Goal: Information Seeking & Learning: Learn about a topic

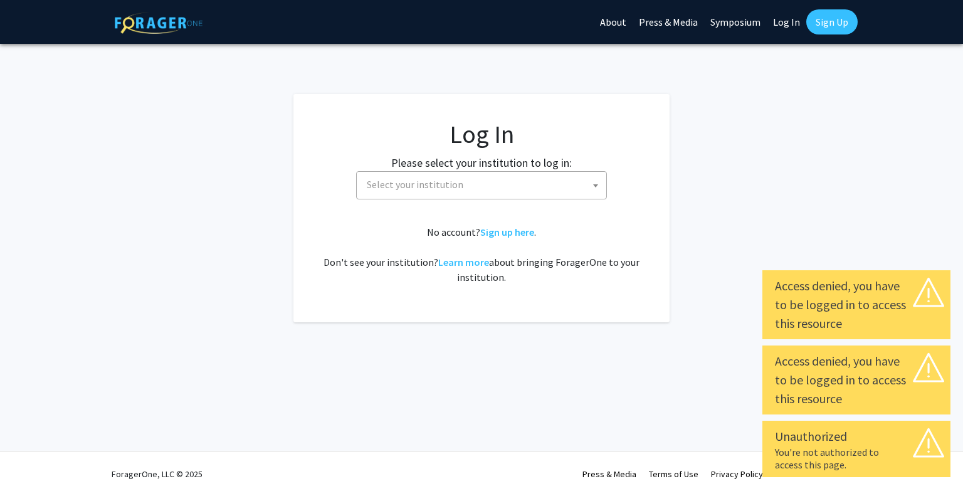
select select
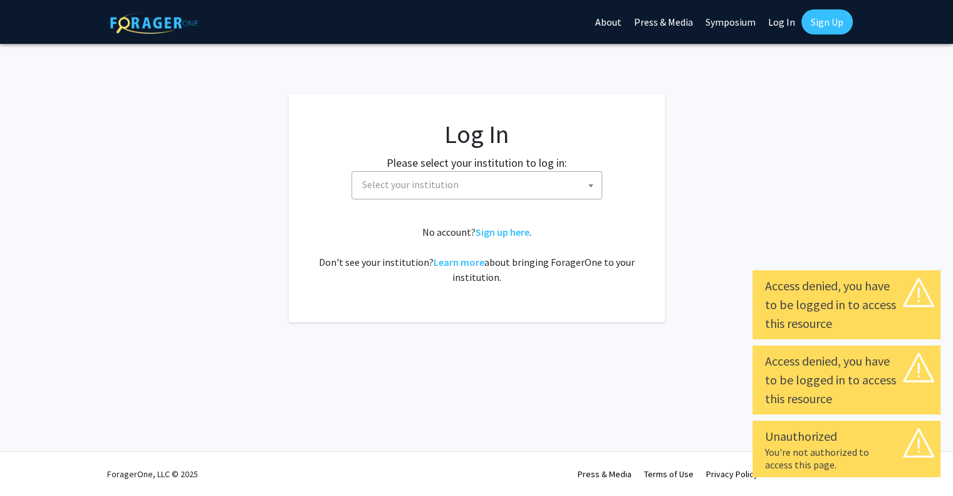
click at [526, 180] on span "Select your institution" at bounding box center [479, 185] width 244 height 26
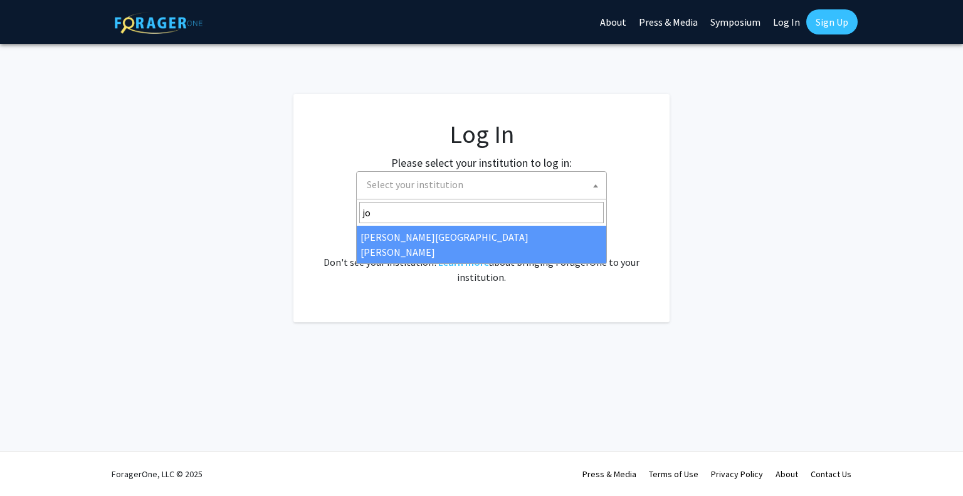
type input "jo"
select select "1"
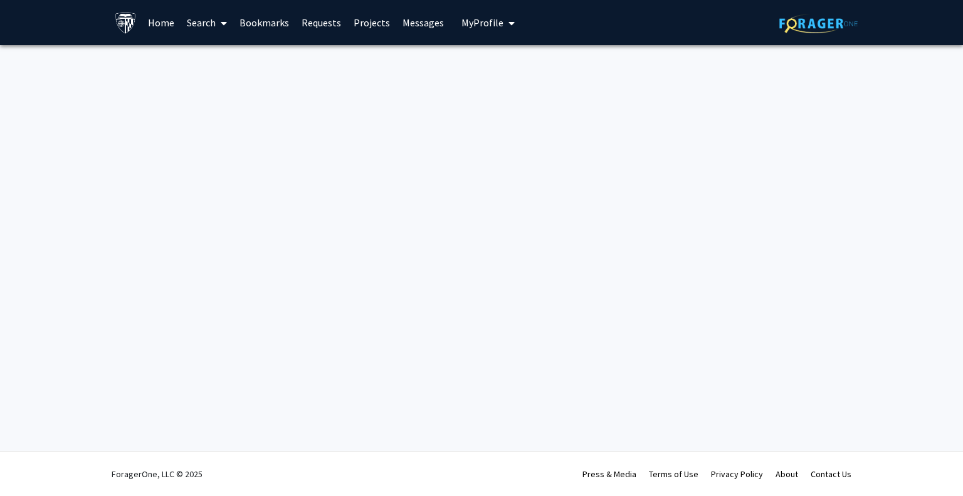
click at [214, 16] on link "Search" at bounding box center [206, 23] width 53 height 44
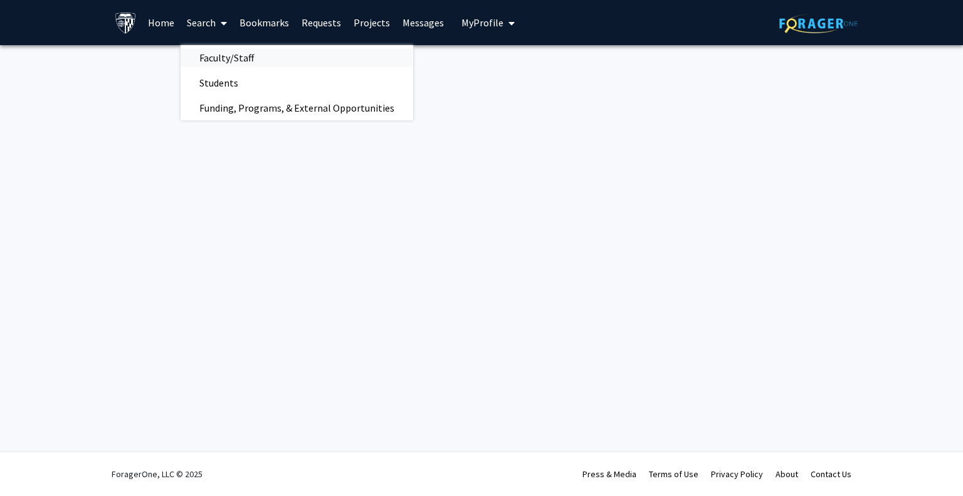
click at [223, 60] on span "Faculty/Staff" at bounding box center [226, 57] width 92 height 25
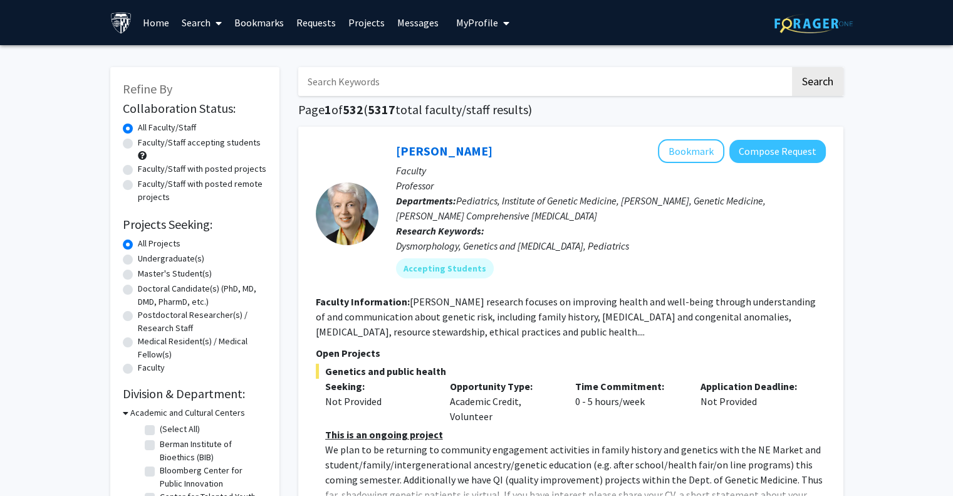
click at [250, 23] on link "Bookmarks" at bounding box center [259, 23] width 62 height 44
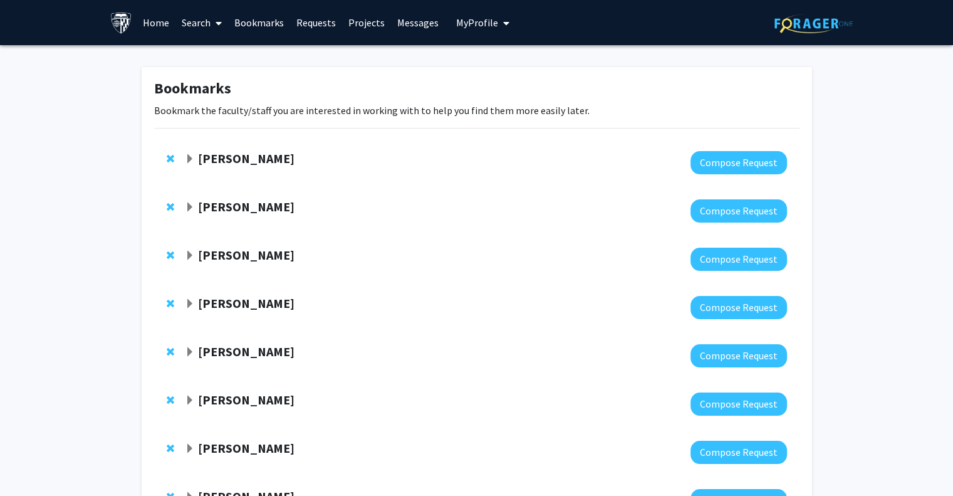
click at [215, 31] on span at bounding box center [216, 23] width 11 height 44
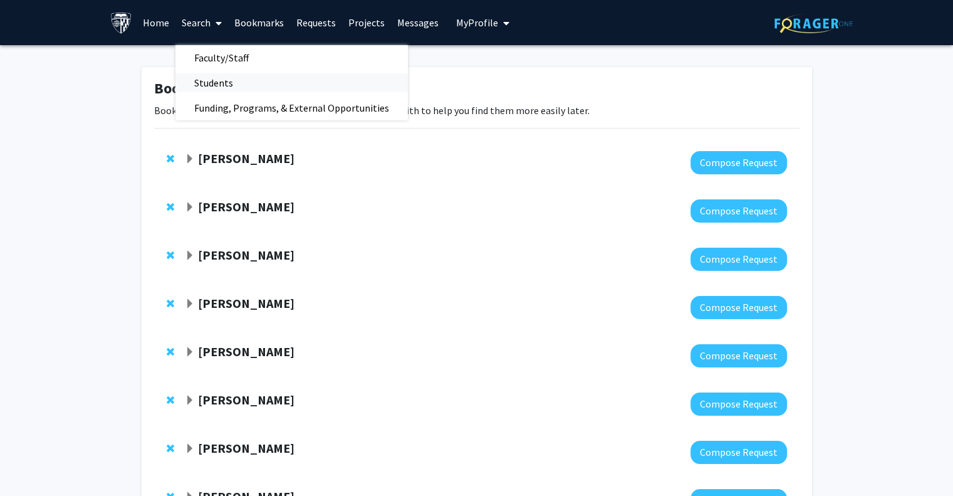
click at [219, 79] on span "Students" at bounding box center [213, 82] width 76 height 25
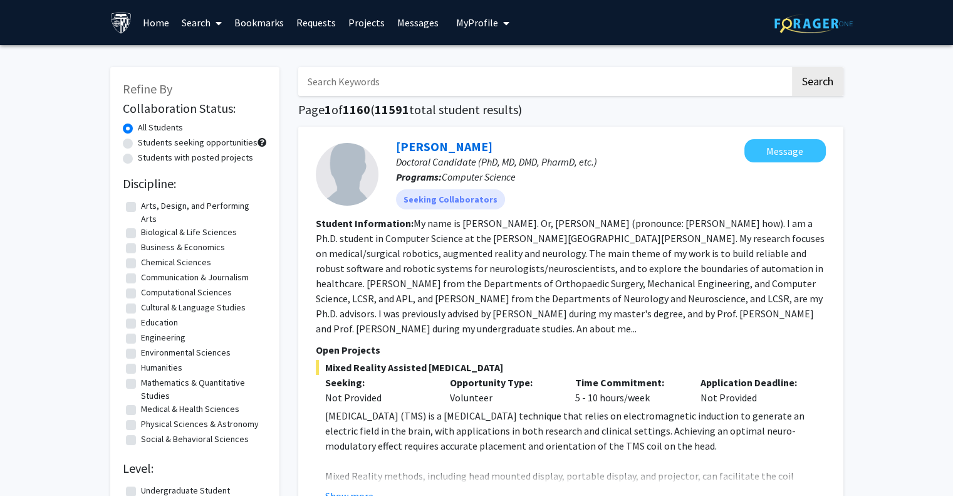
click at [209, 30] on link "Search" at bounding box center [201, 23] width 53 height 44
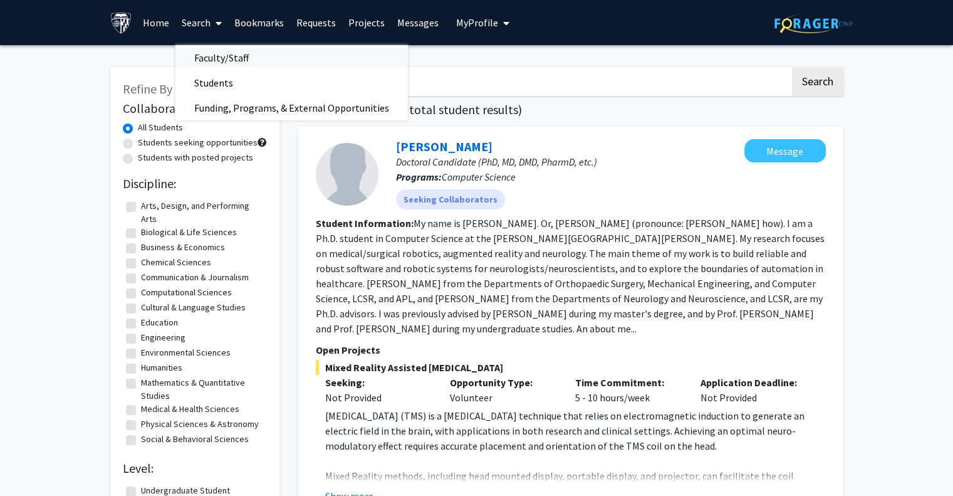
click at [222, 63] on span "Faculty/Staff" at bounding box center [221, 57] width 92 height 25
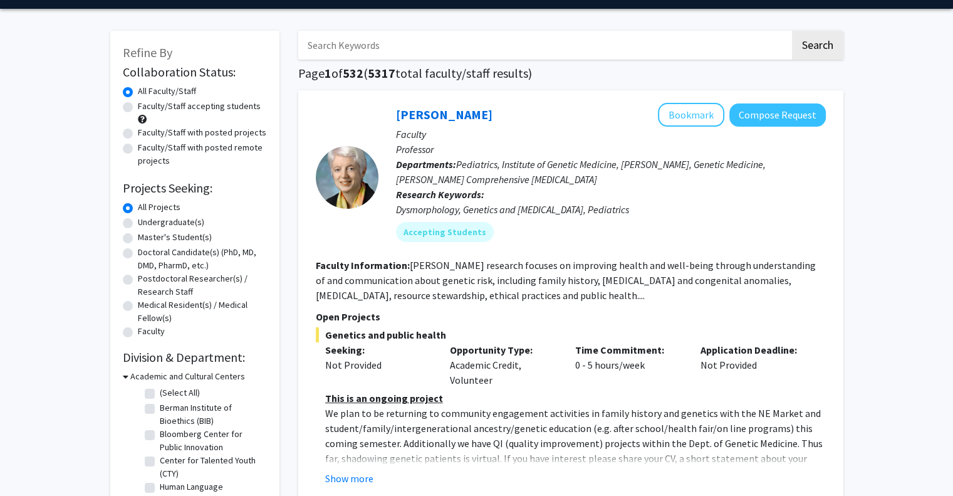
scroll to position [63, 0]
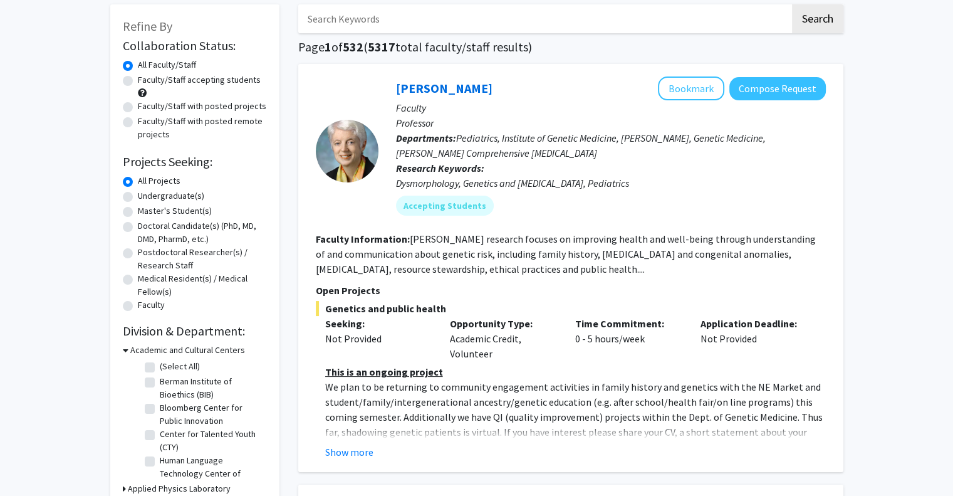
click at [187, 192] on label "Undergraduate(s)" at bounding box center [171, 195] width 66 height 13
click at [146, 192] on input "Undergraduate(s)" at bounding box center [142, 193] width 8 height 8
radio input "true"
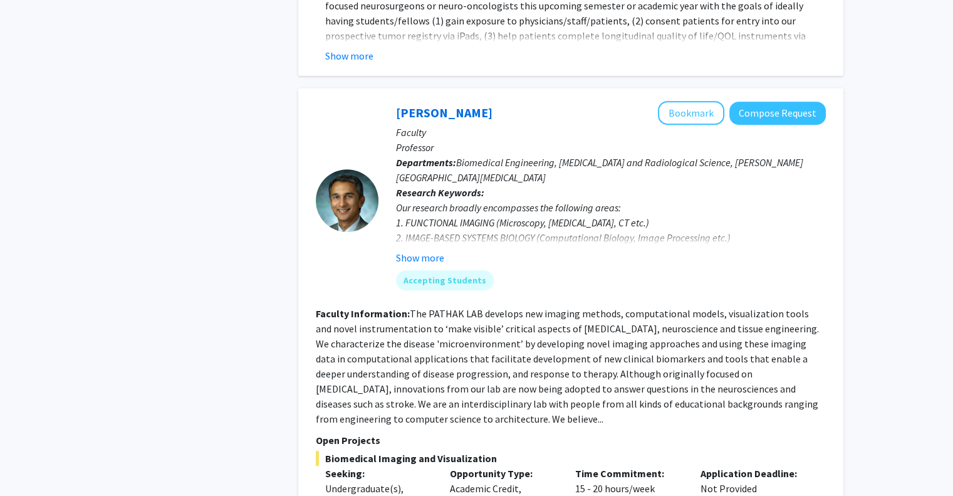
scroll to position [5404, 0]
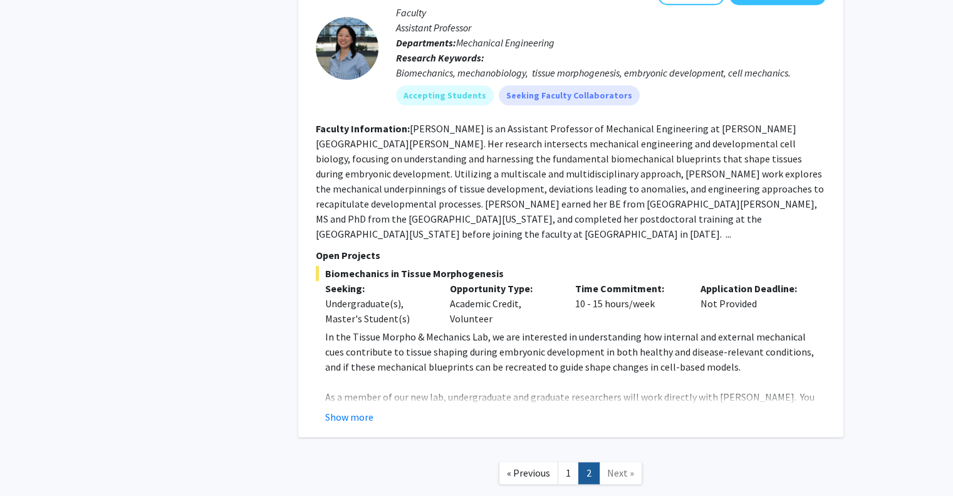
scroll to position [1109, 0]
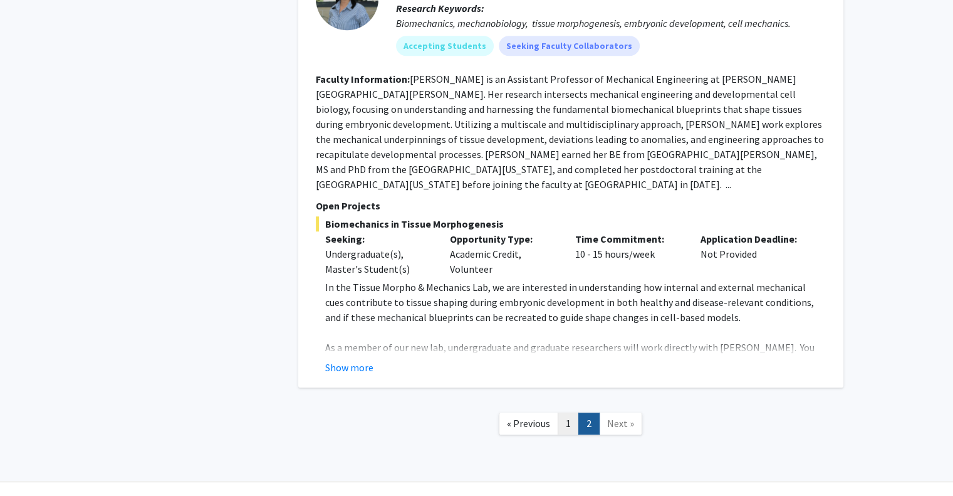
click at [567, 412] on link "1" at bounding box center [568, 423] width 21 height 22
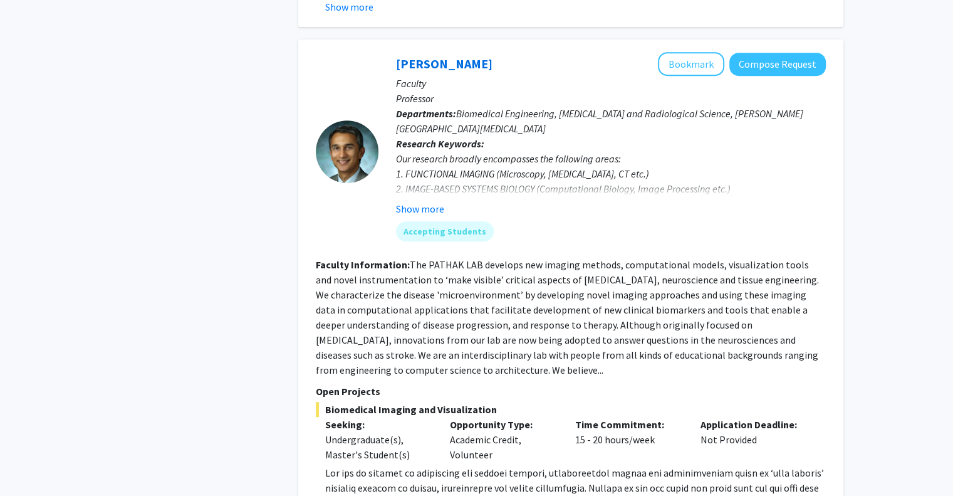
scroll to position [5327, 0]
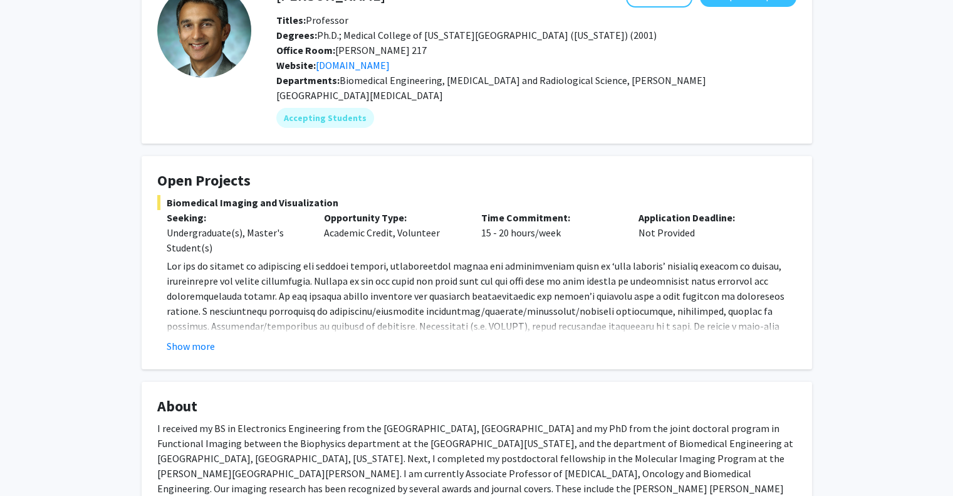
scroll to position [63, 0]
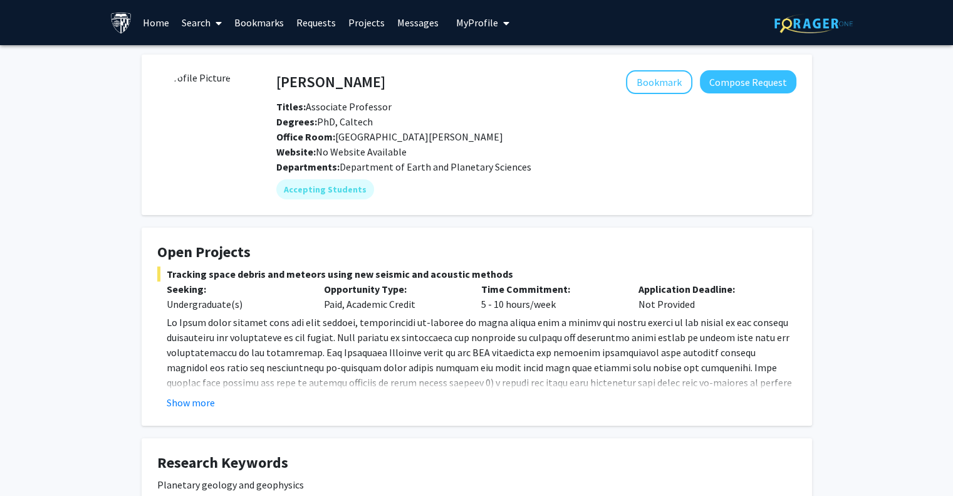
click at [191, 414] on fg-card "Open Projects Tracking space debris and meteors using new seismic and acoustic …" at bounding box center [477, 326] width 671 height 198
click at [194, 407] on button "Show more" at bounding box center [191, 402] width 48 height 15
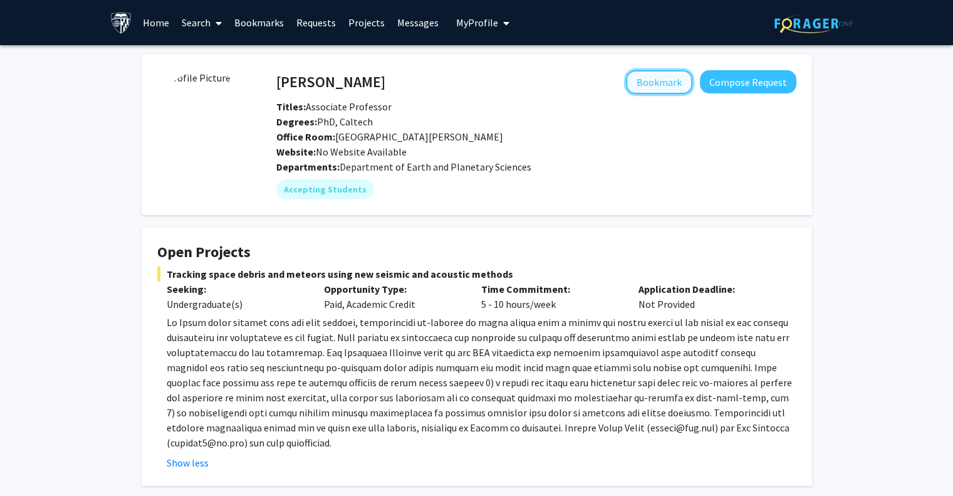
click at [656, 85] on button "Bookmark" at bounding box center [659, 82] width 66 height 24
click at [253, 18] on link "Bookmarks" at bounding box center [259, 23] width 62 height 44
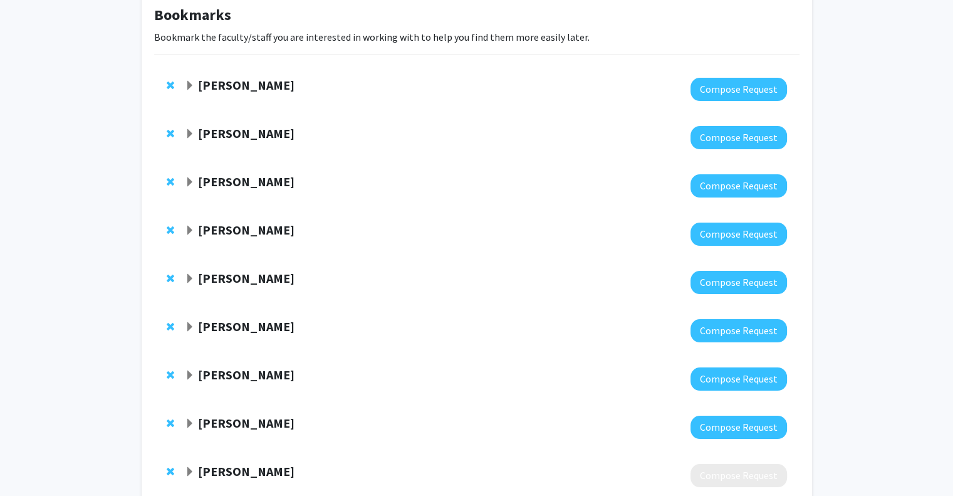
scroll to position [11, 0]
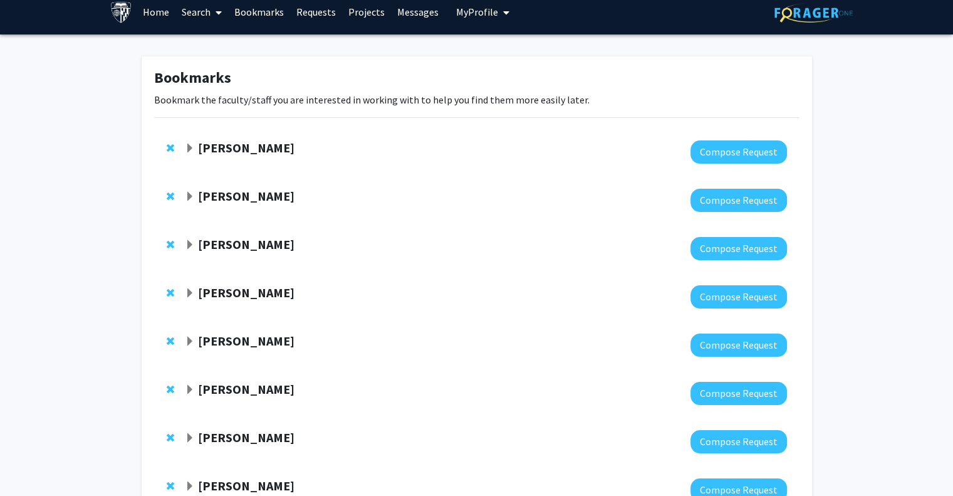
click at [191, 338] on span "Expand Julian Krolik Bookmark" at bounding box center [190, 342] width 10 height 10
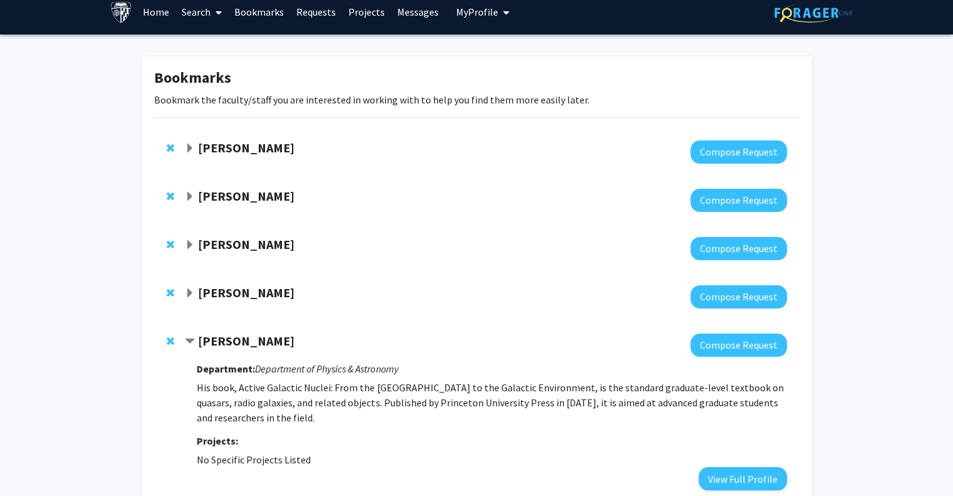
click at [191, 338] on span "Contract Julian Krolik Bookmark" at bounding box center [190, 342] width 10 height 10
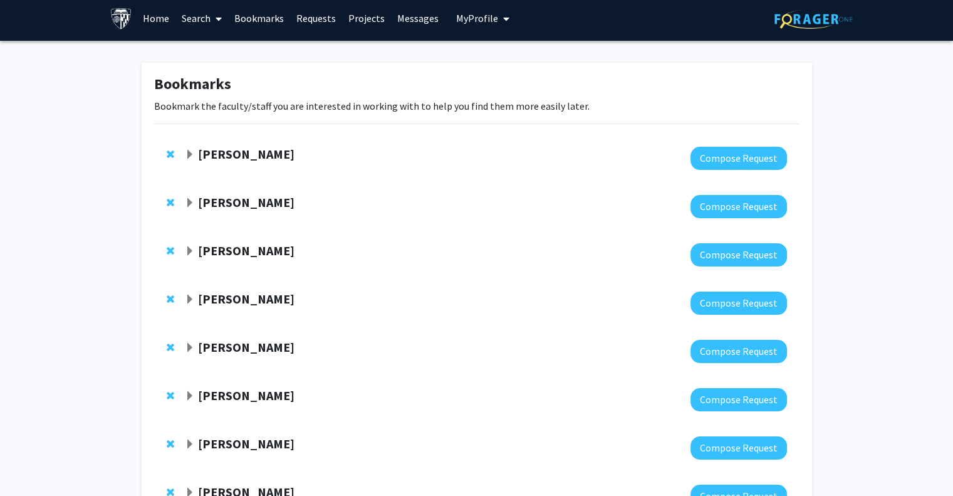
scroll to position [0, 0]
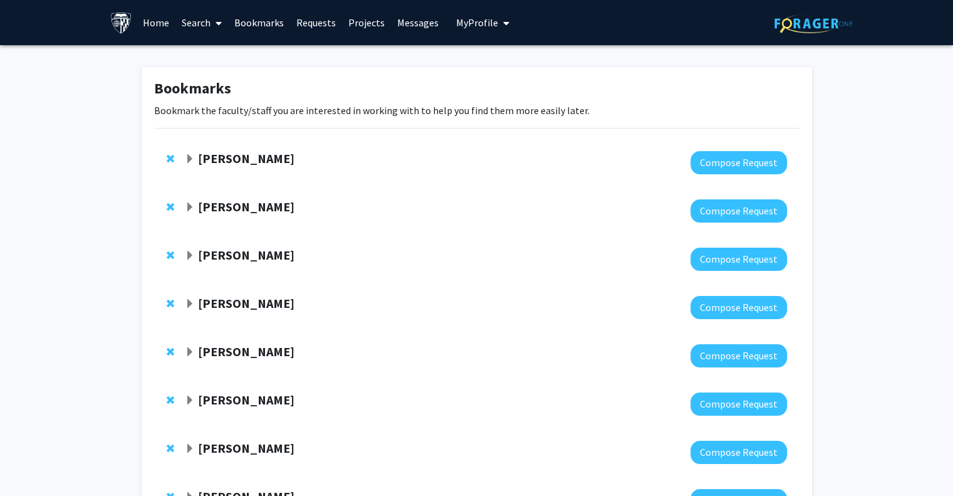
click at [164, 22] on link "Home" at bounding box center [156, 23] width 39 height 44
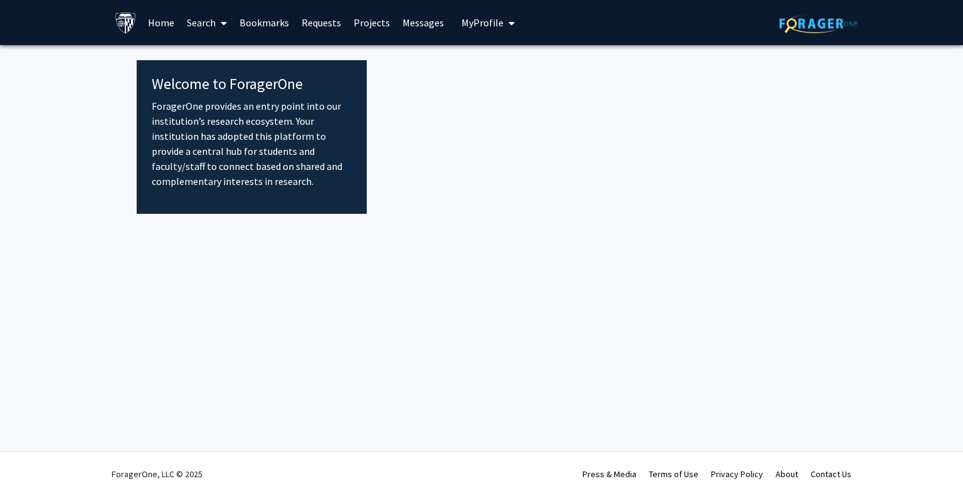
click at [198, 23] on link "Search" at bounding box center [206, 23] width 53 height 44
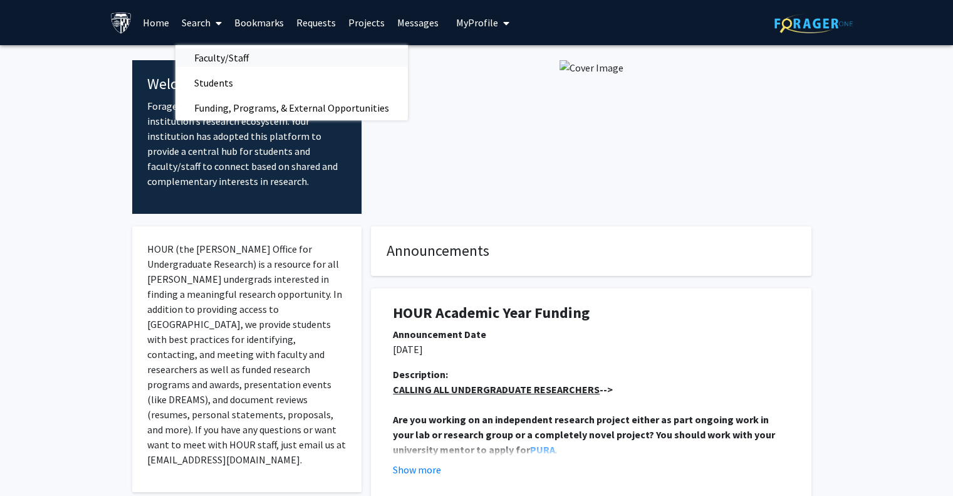
click at [224, 61] on span "Faculty/Staff" at bounding box center [221, 57] width 92 height 25
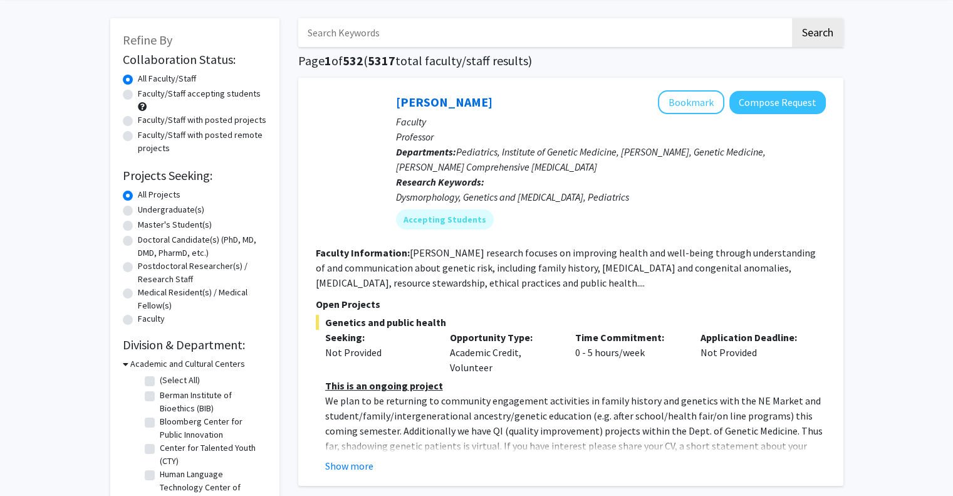
scroll to position [63, 0]
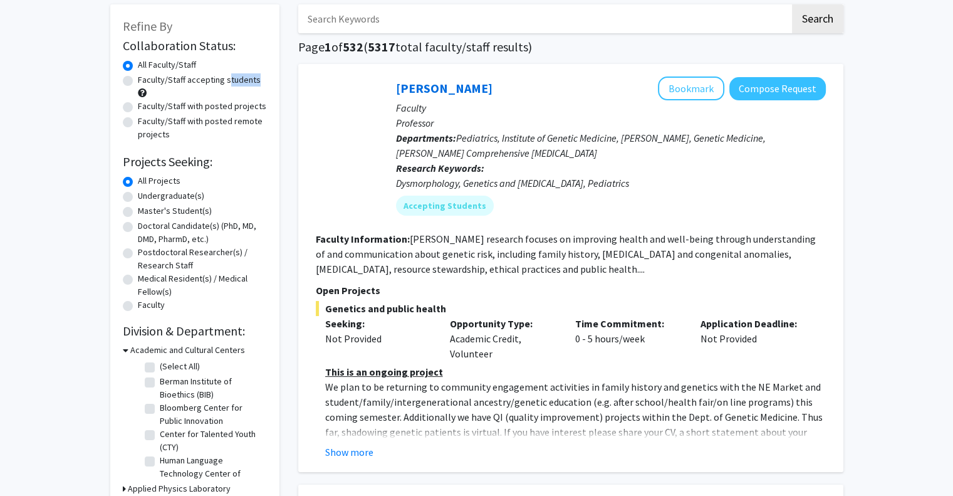
click at [225, 88] on div "Faculty/Staff accepting students" at bounding box center [195, 86] width 144 height 26
click at [210, 84] on label "Faculty/Staff accepting students" at bounding box center [199, 79] width 123 height 13
click at [181, 80] on label "Faculty/Staff accepting students" at bounding box center [199, 79] width 123 height 13
click at [146, 80] on input "Faculty/Staff accepting students" at bounding box center [142, 77] width 8 height 8
radio input "true"
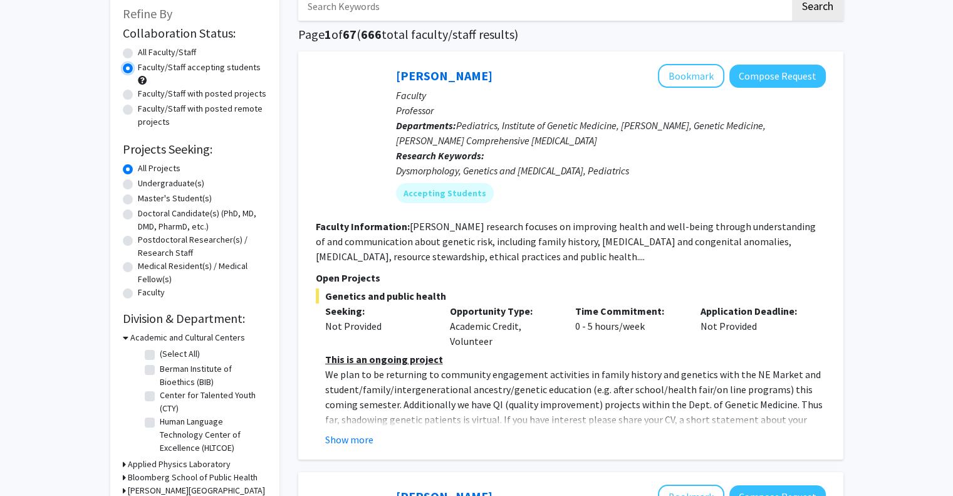
scroll to position [63, 0]
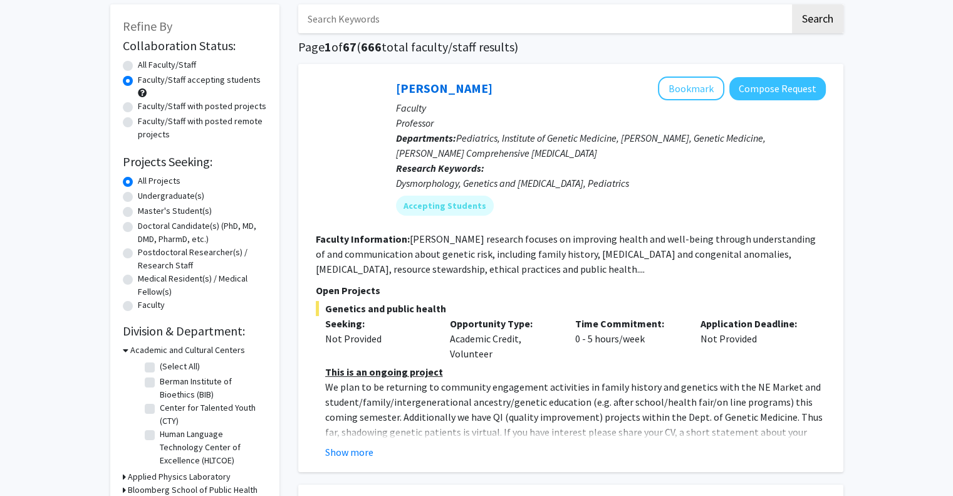
click at [196, 124] on label "Faculty/Staff with posted remote projects" at bounding box center [202, 128] width 129 height 26
click at [146, 123] on input "Faculty/Staff with posted remote projects" at bounding box center [142, 119] width 8 height 8
radio input "true"
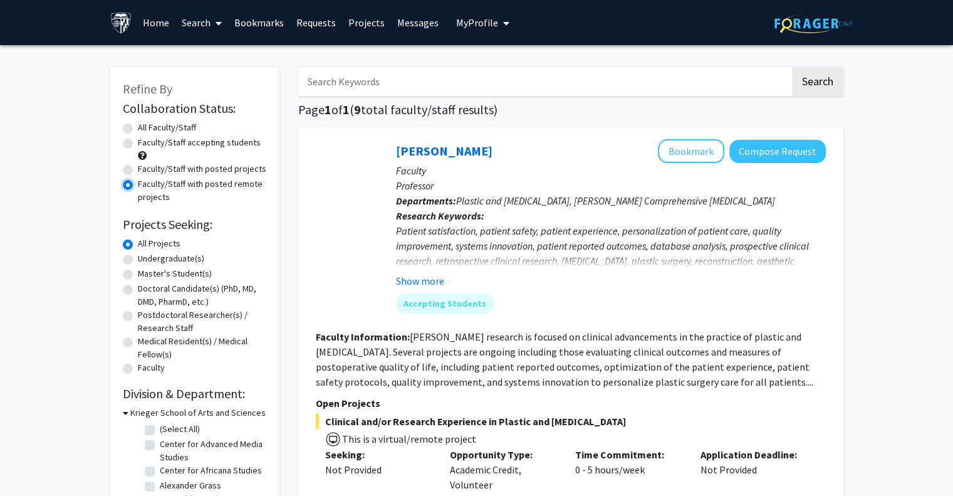
scroll to position [63, 0]
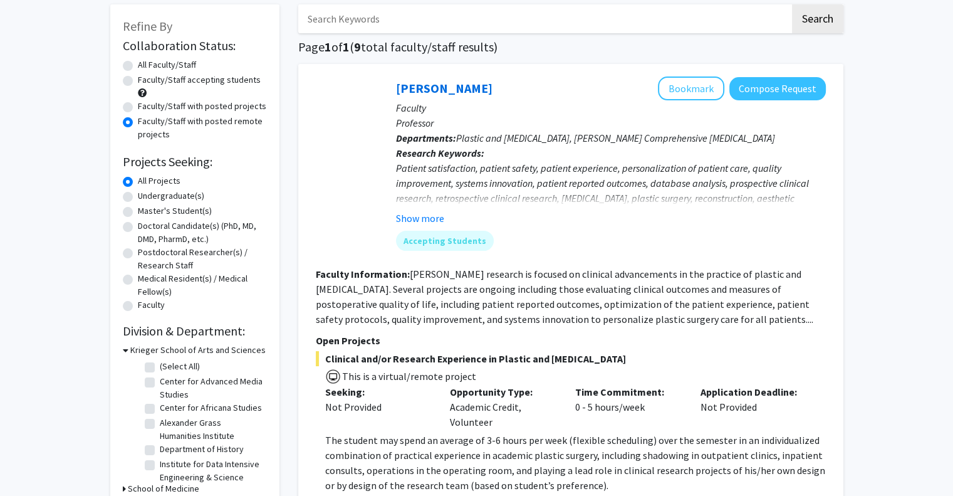
click at [201, 75] on label "Faculty/Staff accepting students" at bounding box center [199, 79] width 123 height 13
click at [146, 75] on input "Faculty/Staff accepting students" at bounding box center [142, 77] width 8 height 8
radio input "true"
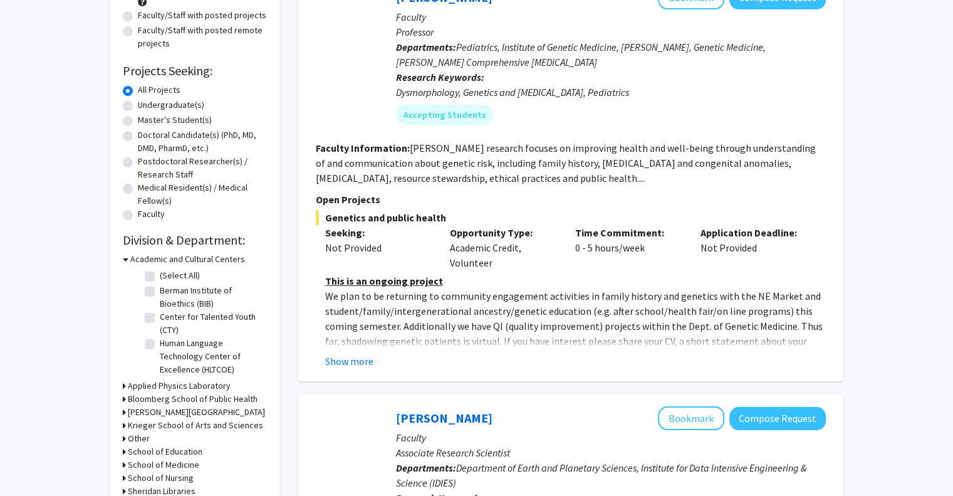
scroll to position [251, 0]
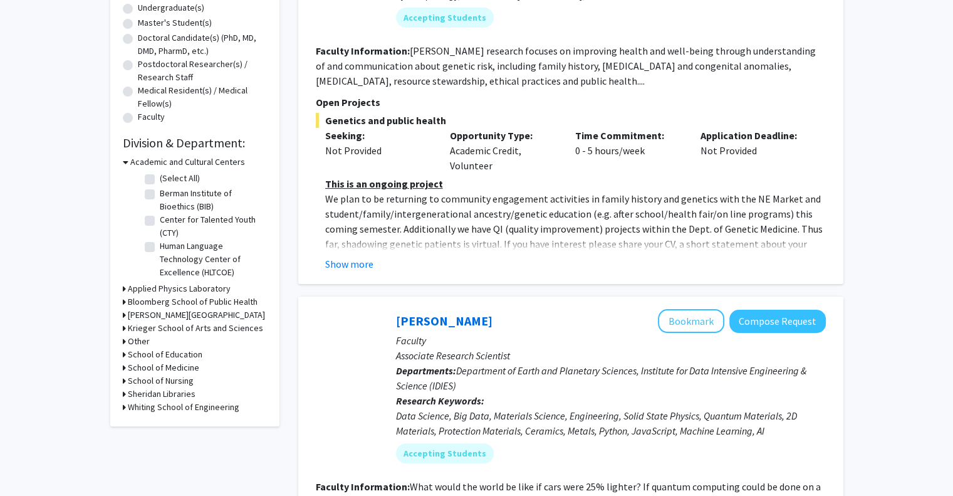
click at [184, 291] on h3 "Applied Physics Laboratory" at bounding box center [179, 288] width 103 height 13
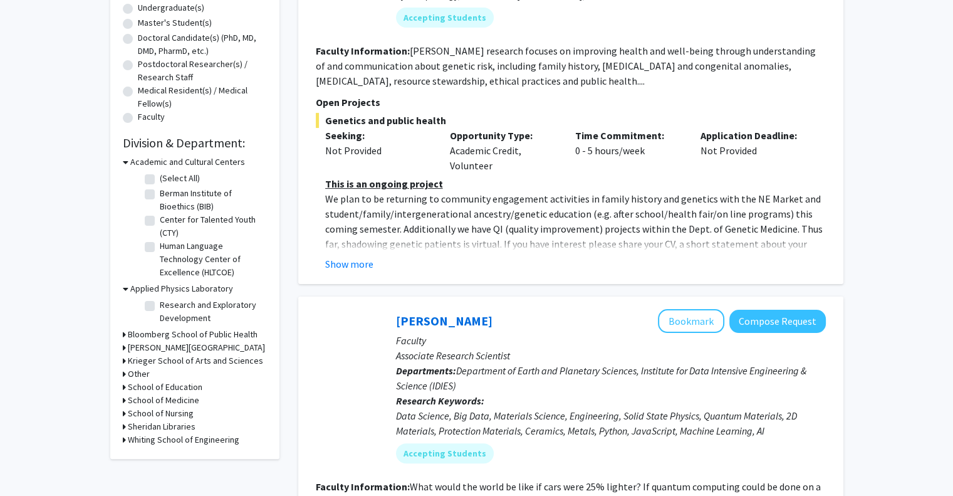
click at [160, 308] on label "Research and Exploratory Development" at bounding box center [212, 311] width 104 height 26
click at [160, 306] on input "Research and Exploratory Development" at bounding box center [164, 302] width 8 height 8
checkbox input "true"
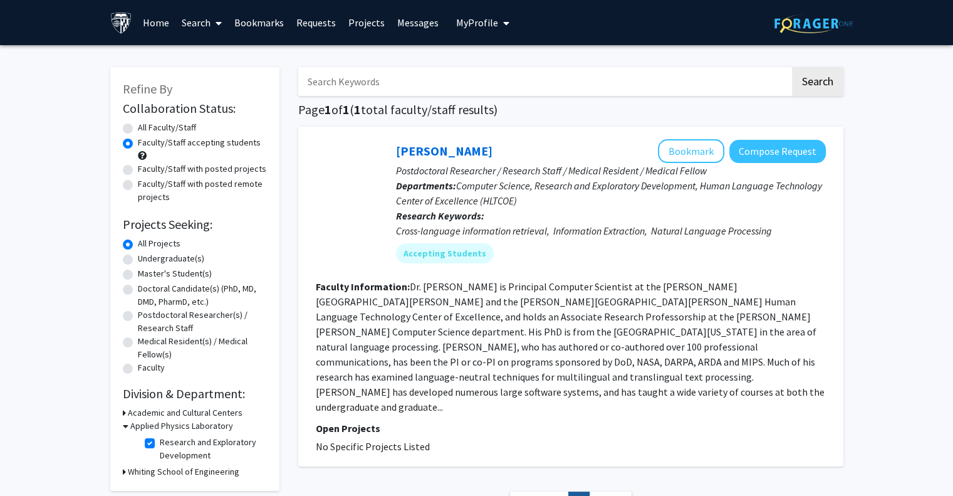
scroll to position [94, 0]
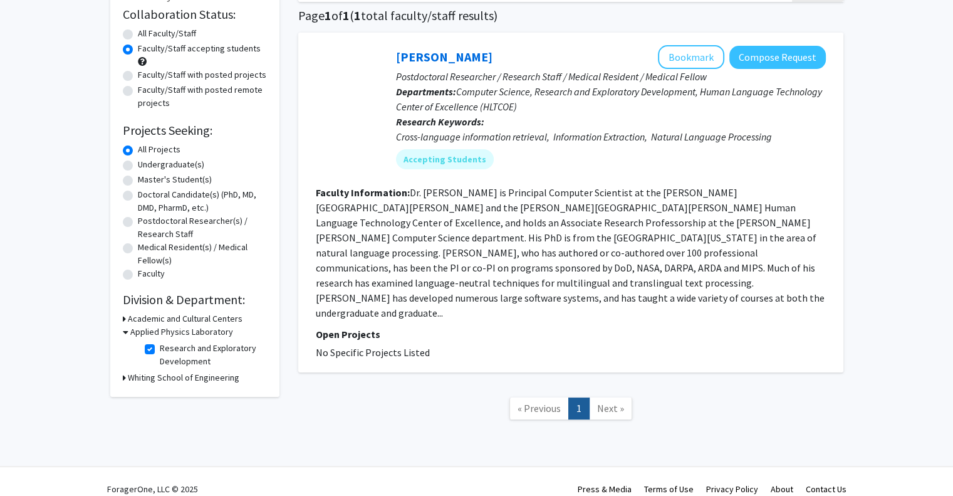
click at [147, 379] on h3 "Whiting School of Engineering" at bounding box center [184, 377] width 112 height 13
click at [152, 356] on fg-checkbox "Research and Exploratory Development Research and Exploratory Development" at bounding box center [204, 355] width 119 height 26
click at [146, 341] on fg-checkbox-list "Research and Exploratory Development Research and Exploratory Development" at bounding box center [204, 354] width 125 height 33
click at [160, 349] on label "Research and Exploratory Development" at bounding box center [212, 355] width 104 height 26
click at [160, 349] on input "Research and Exploratory Development" at bounding box center [164, 346] width 8 height 8
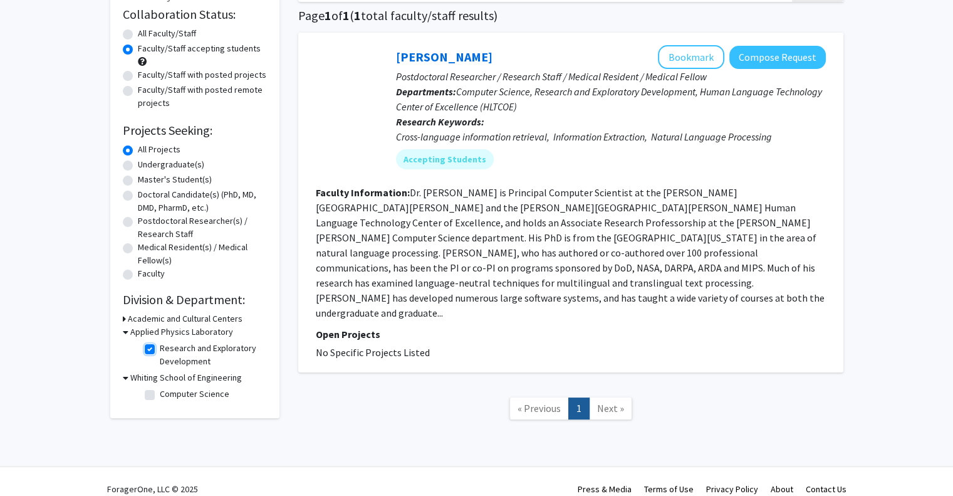
checkbox input "false"
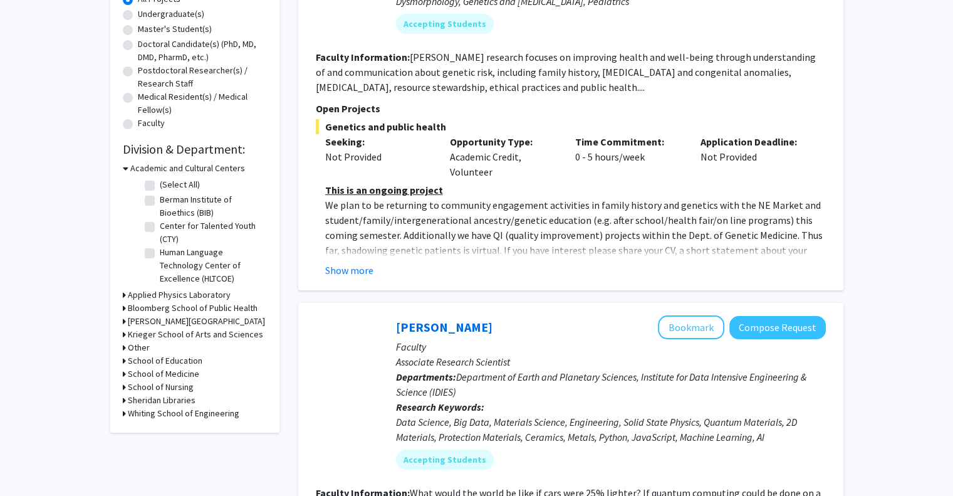
scroll to position [269, 0]
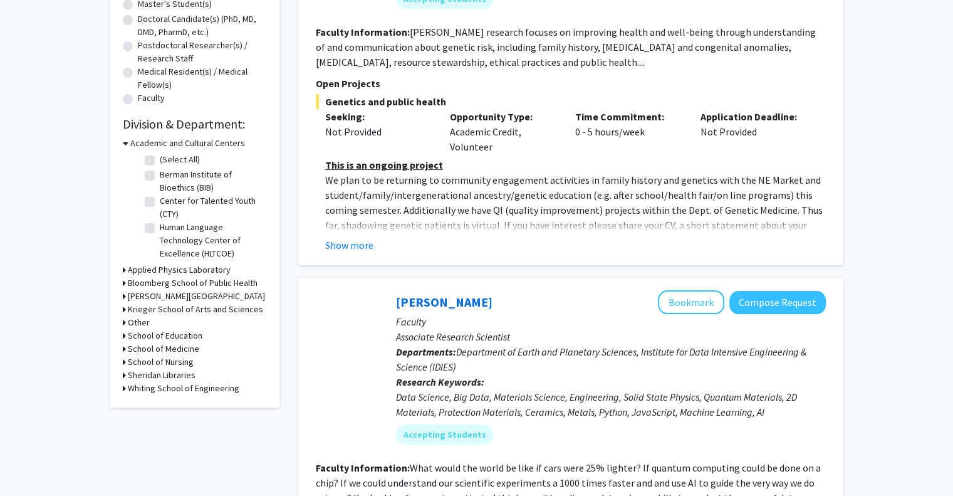
click at [140, 142] on h3 "Academic and Cultural Centers" at bounding box center [187, 143] width 115 height 13
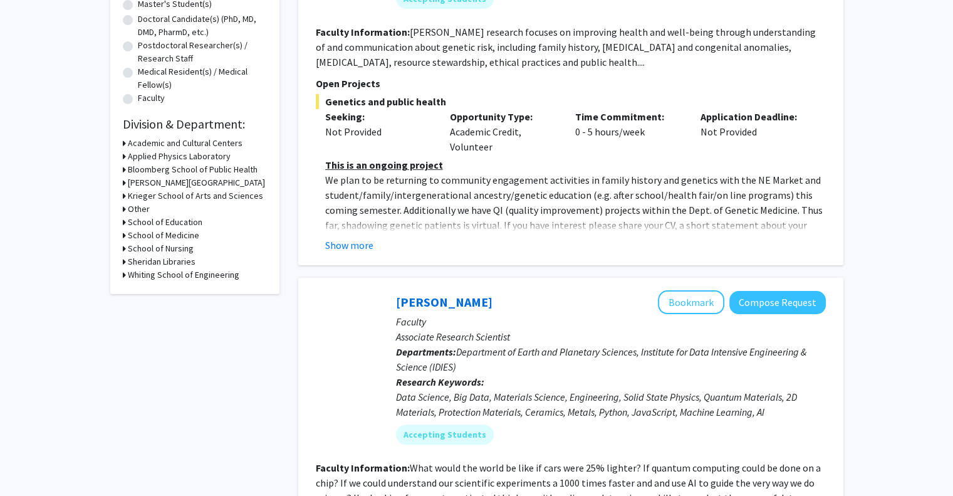
click at [143, 199] on h3 "Krieger School of Arts and Sciences" at bounding box center [195, 195] width 135 height 13
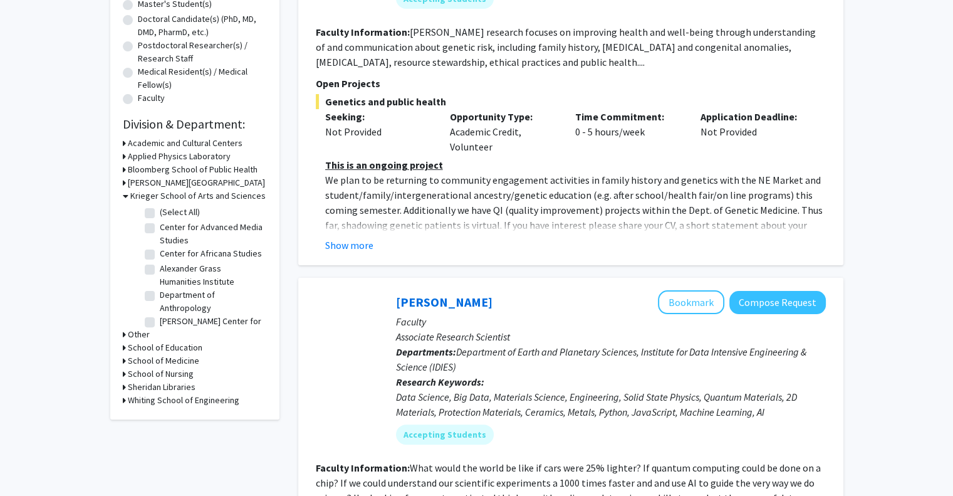
scroll to position [0, 0]
click at [177, 394] on h3 "Whiting School of Engineering" at bounding box center [184, 400] width 112 height 13
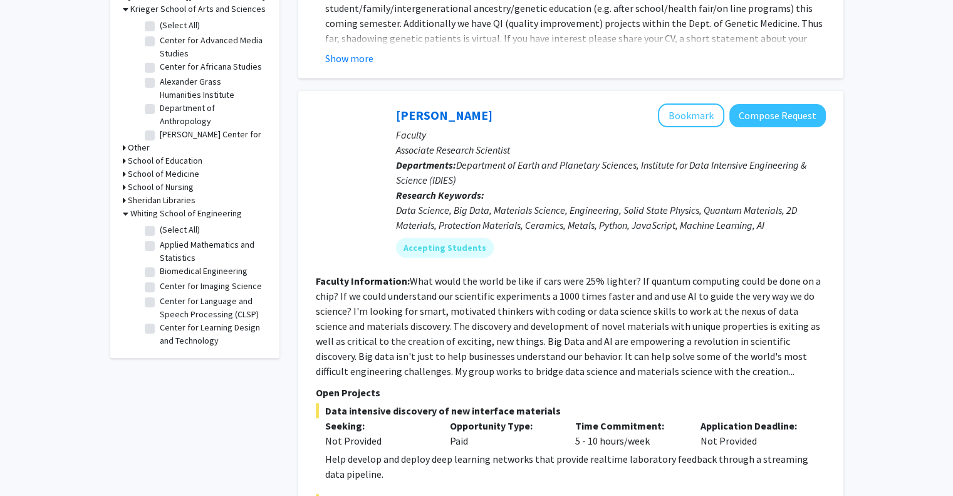
scroll to position [457, 0]
click at [160, 268] on label "Biomedical Engineering" at bounding box center [204, 269] width 88 height 13
click at [160, 268] on input "Biomedical Engineering" at bounding box center [164, 267] width 8 height 8
checkbox input "true"
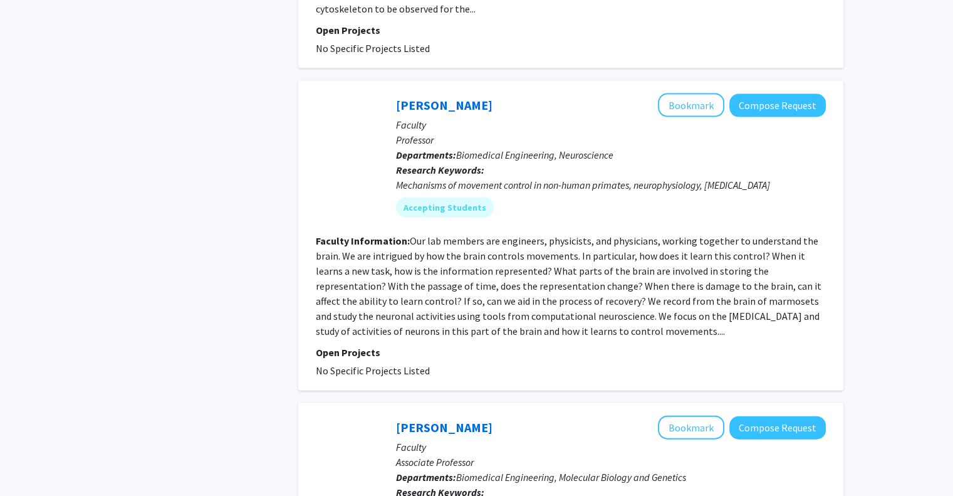
scroll to position [3043, 0]
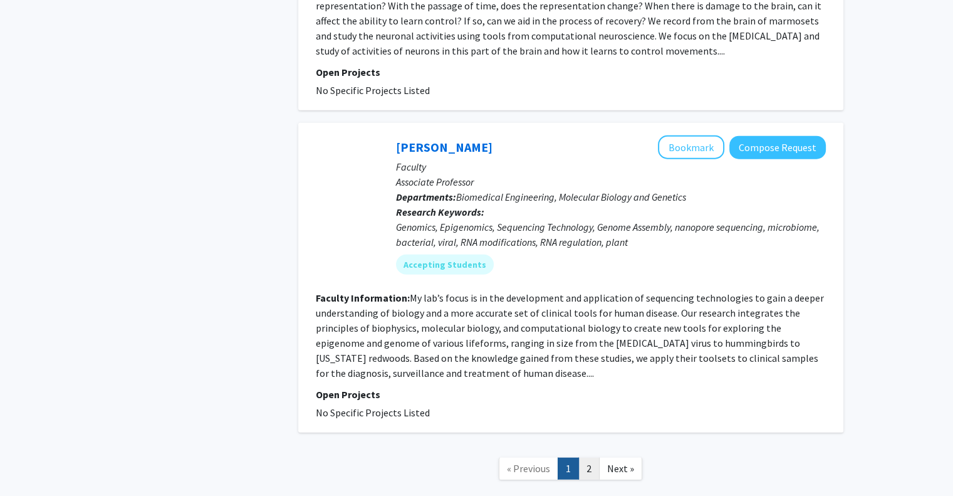
click at [586, 457] on link "2" at bounding box center [588, 468] width 21 height 22
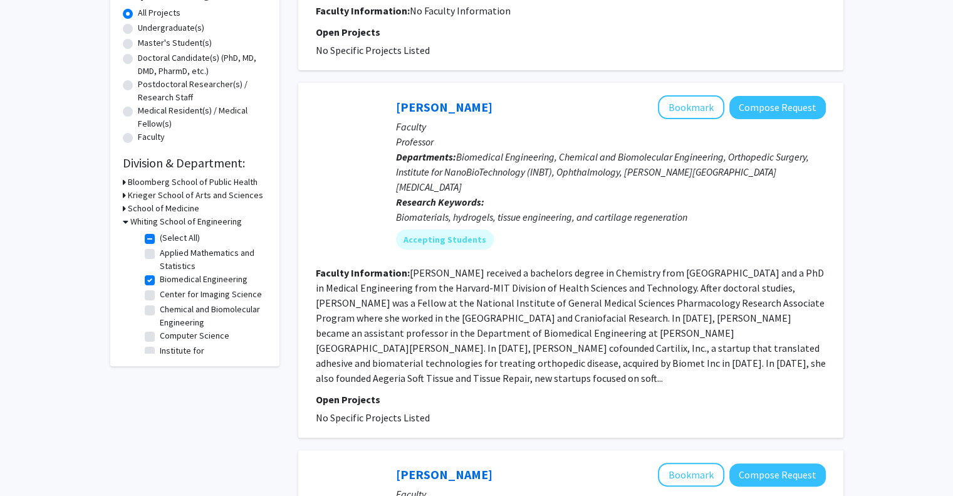
scroll to position [483, 0]
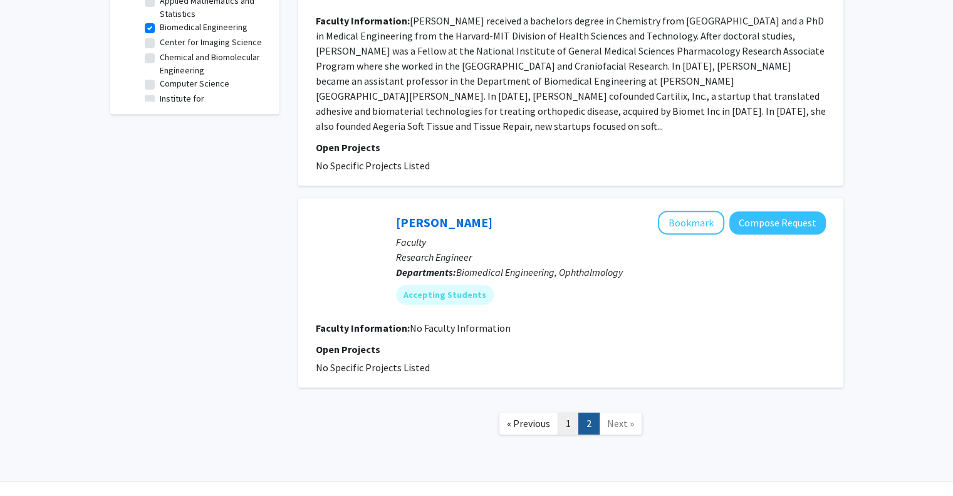
click at [568, 412] on link "1" at bounding box center [568, 423] width 21 height 22
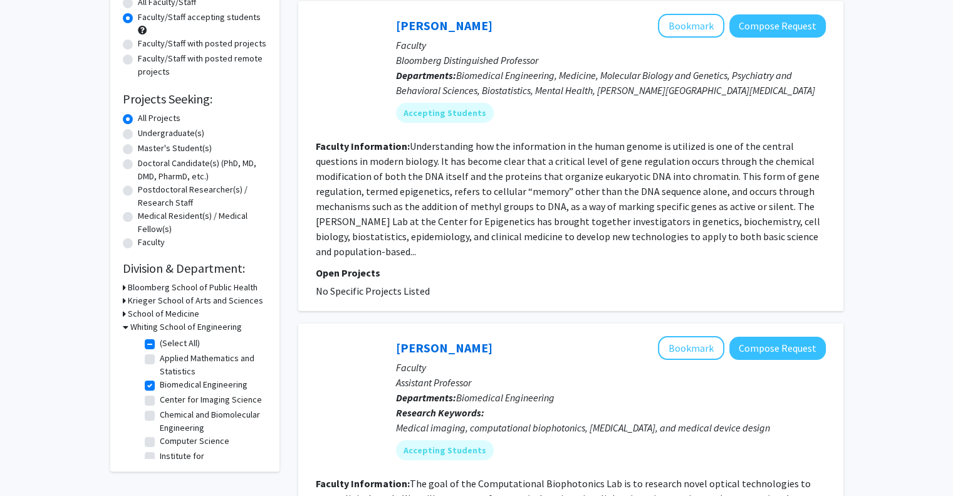
scroll to position [251, 0]
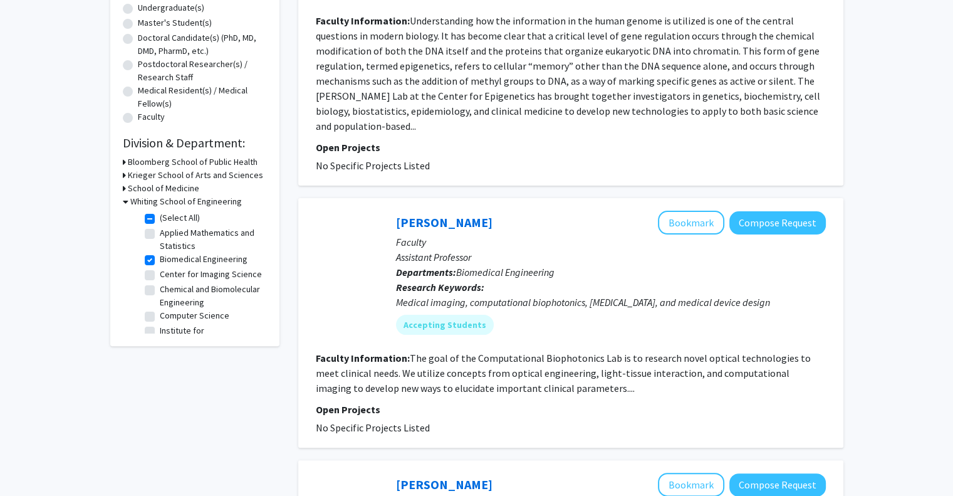
click at [174, 261] on label "Biomedical Engineering" at bounding box center [204, 259] width 88 height 13
click at [168, 261] on input "Biomedical Engineering" at bounding box center [164, 257] width 8 height 8
checkbox input "false"
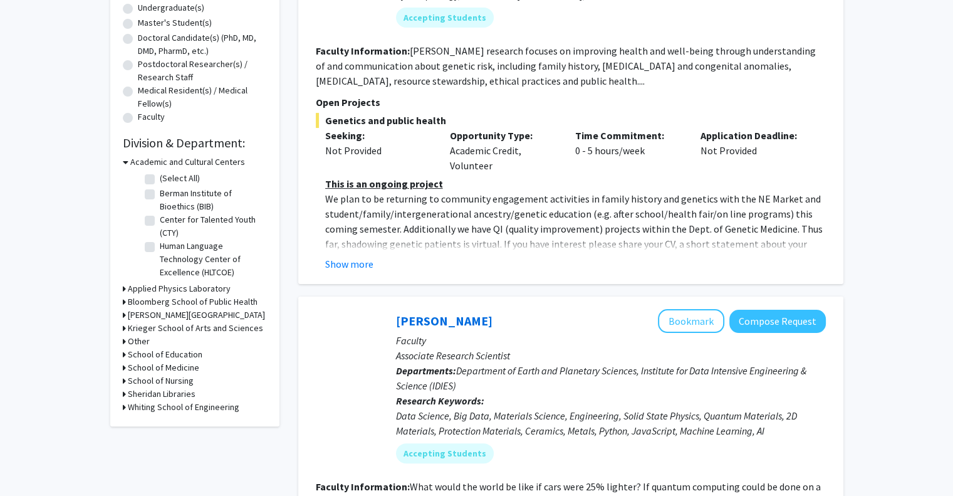
scroll to position [313, 0]
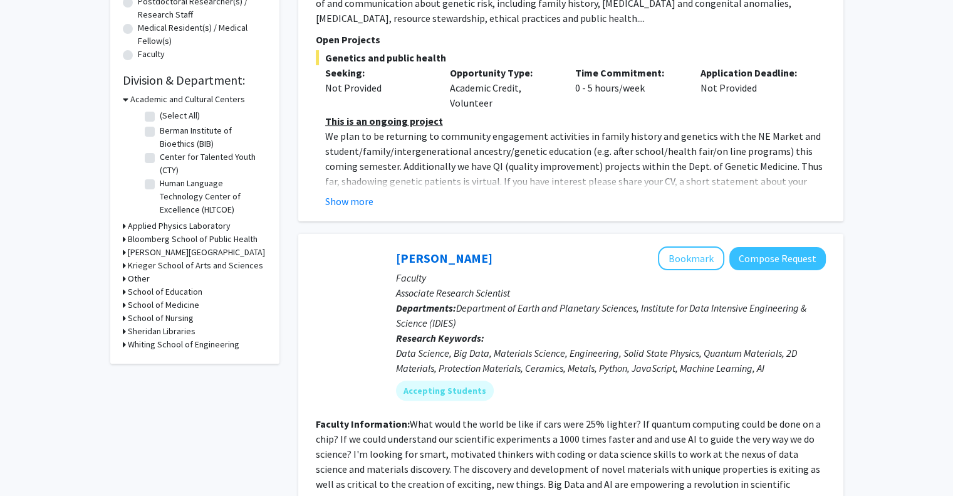
click at [175, 349] on h3 "Whiting School of Engineering" at bounding box center [184, 344] width 112 height 13
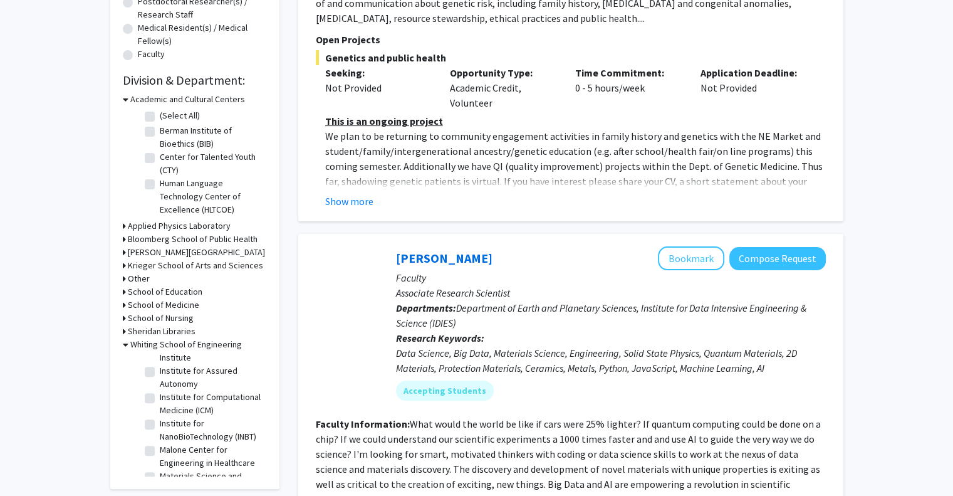
scroll to position [428, 0]
click at [172, 438] on label "Mechanical Engineering" at bounding box center [204, 438] width 88 height 13
click at [168, 438] on input "Mechanical Engineering" at bounding box center [164, 436] width 8 height 8
checkbox input "true"
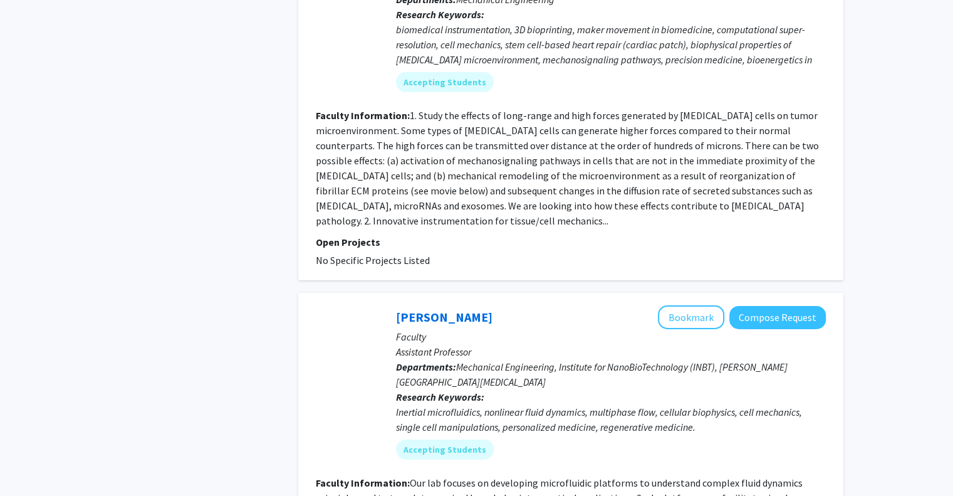
scroll to position [4136, 0]
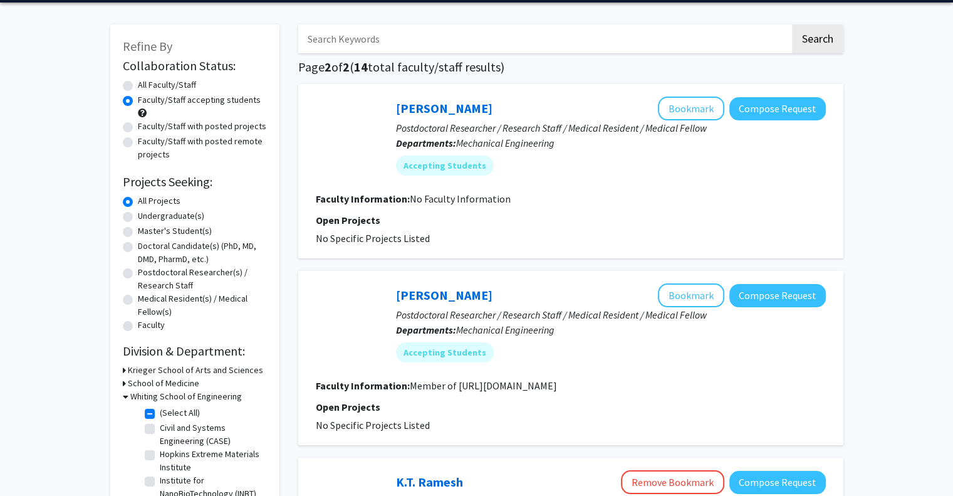
scroll to position [25, 0]
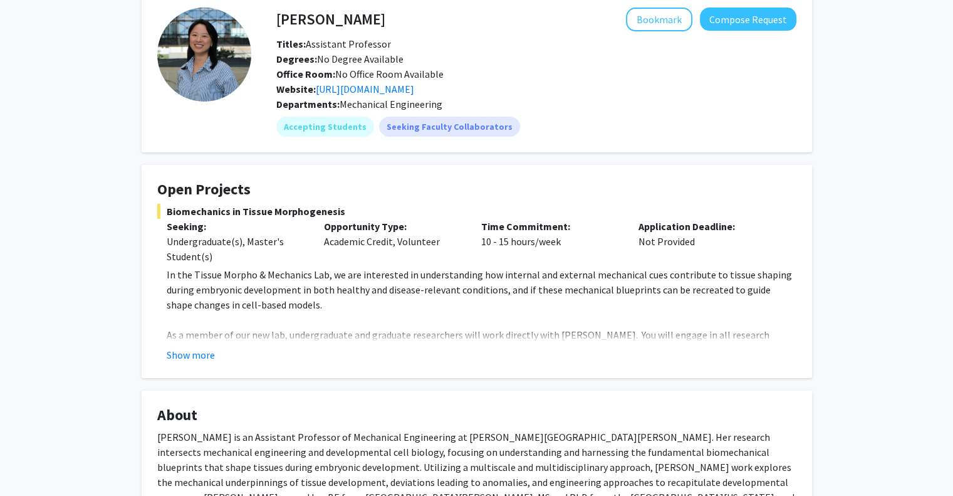
scroll to position [125, 0]
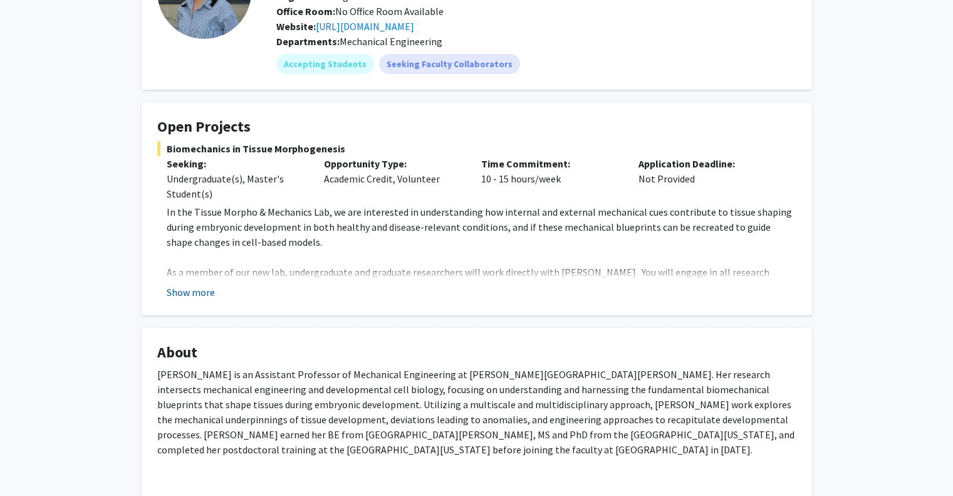
click at [210, 291] on button "Show more" at bounding box center [191, 292] width 48 height 15
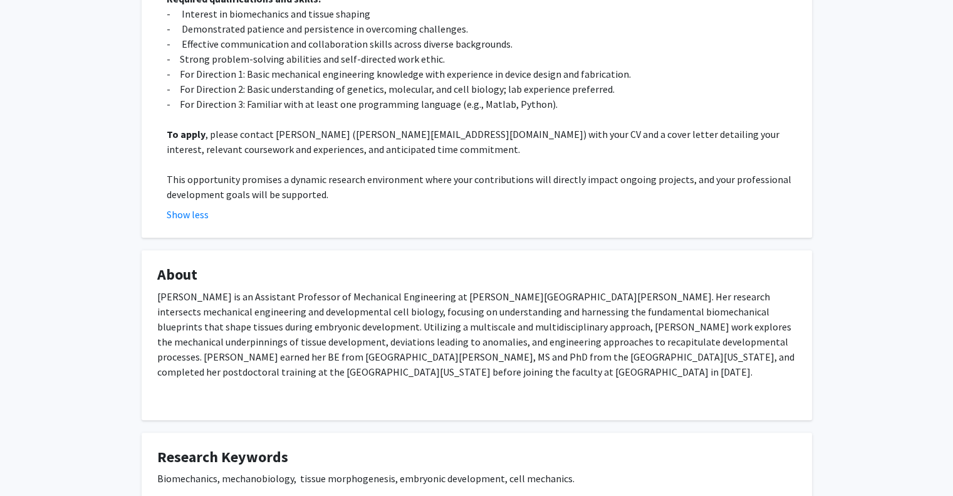
scroll to position [0, 0]
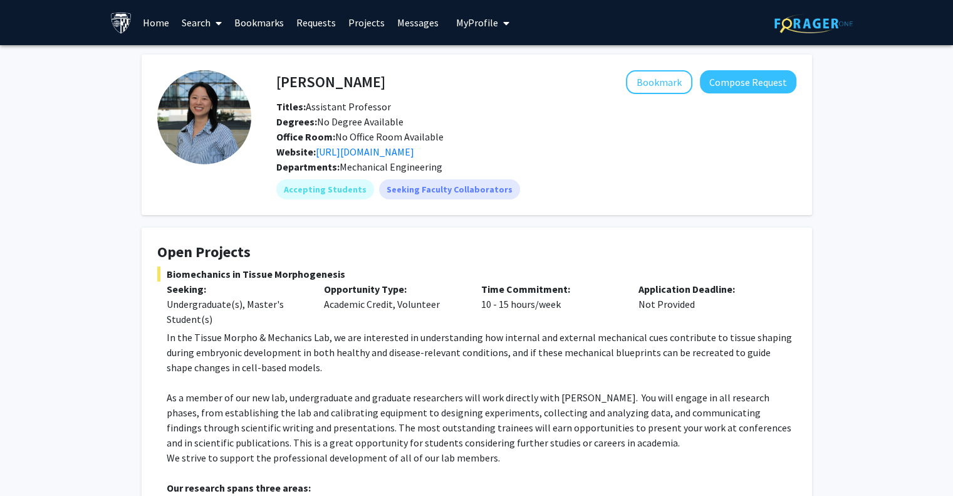
click at [244, 111] on img at bounding box center [204, 117] width 94 height 94
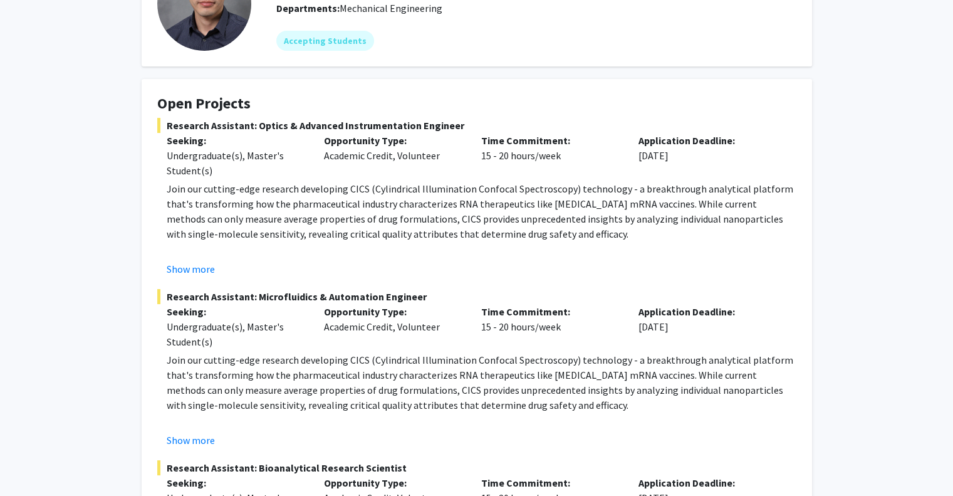
scroll to position [89, 0]
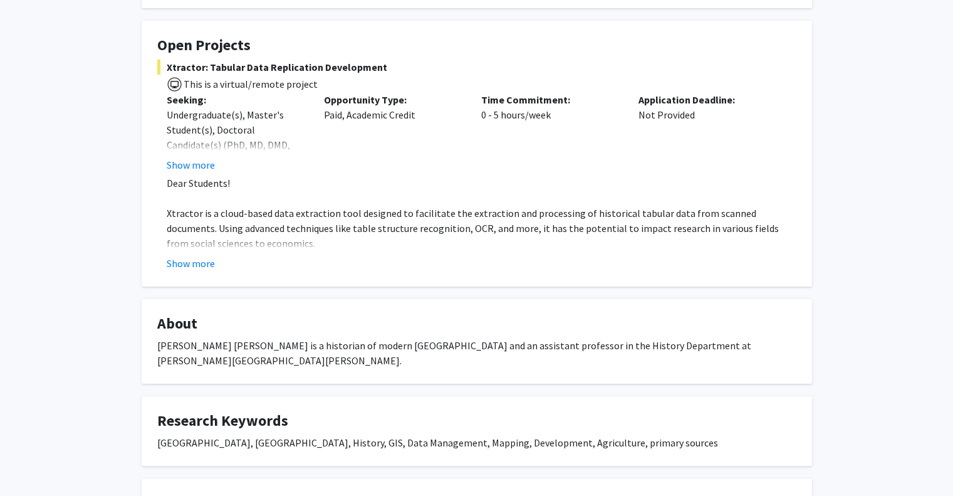
scroll to position [251, 0]
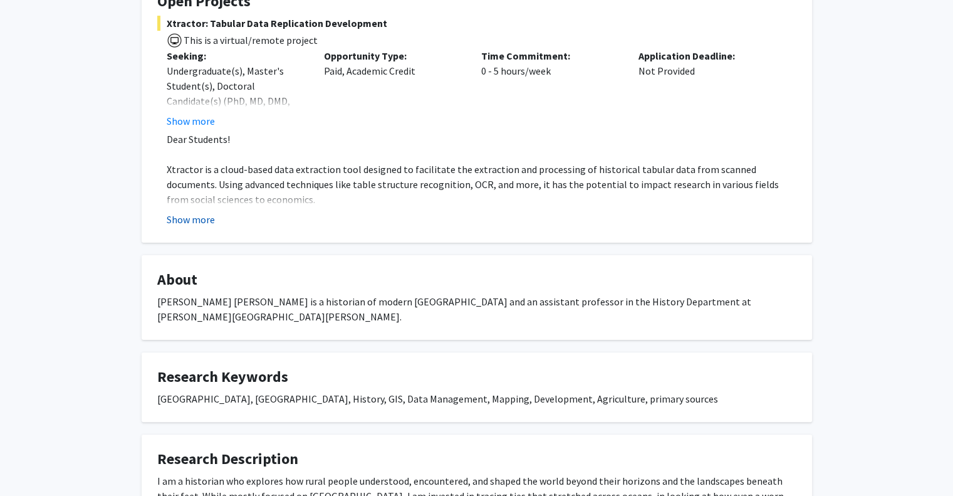
click at [189, 220] on button "Show more" at bounding box center [191, 219] width 48 height 15
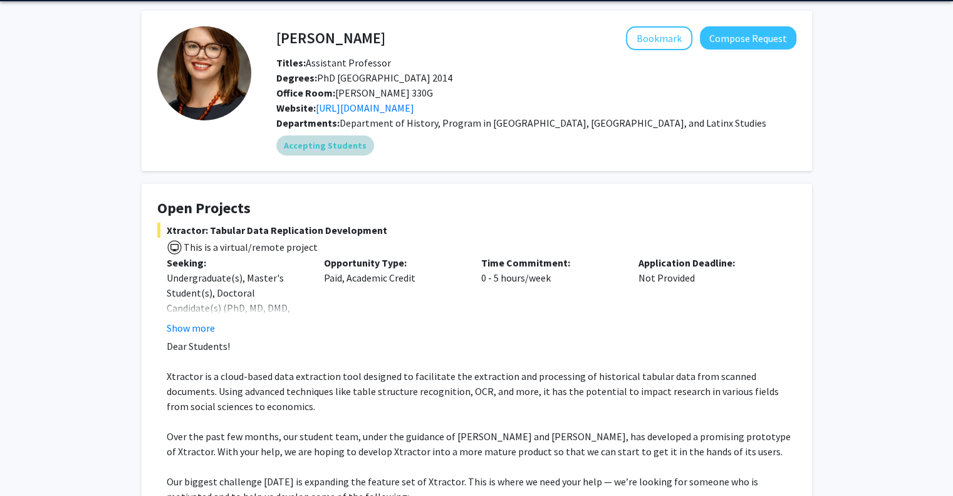
scroll to position [0, 0]
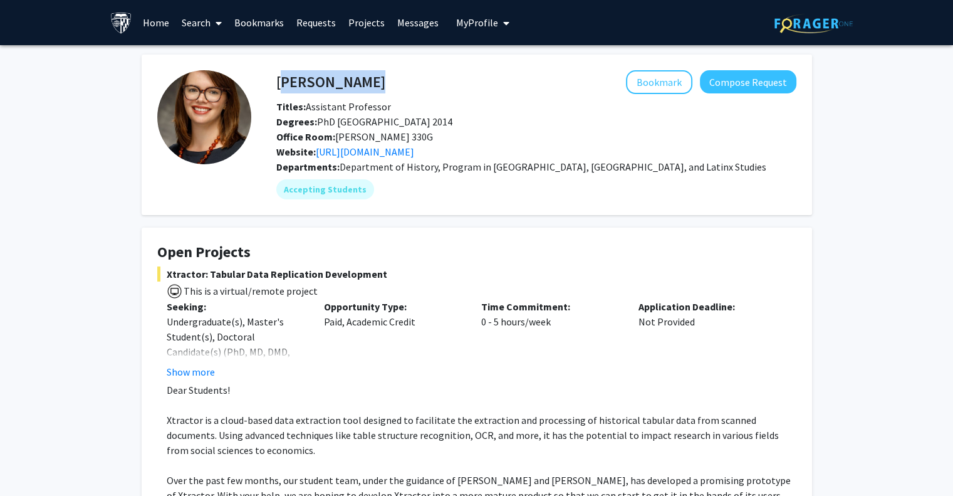
drag, startPoint x: 277, startPoint y: 73, endPoint x: 356, endPoint y: 81, distance: 79.3
click at [356, 81] on div "[PERSON_NAME] Bookmark Compose Request" at bounding box center [536, 82] width 539 height 24
copy h4 "[PERSON_NAME]"
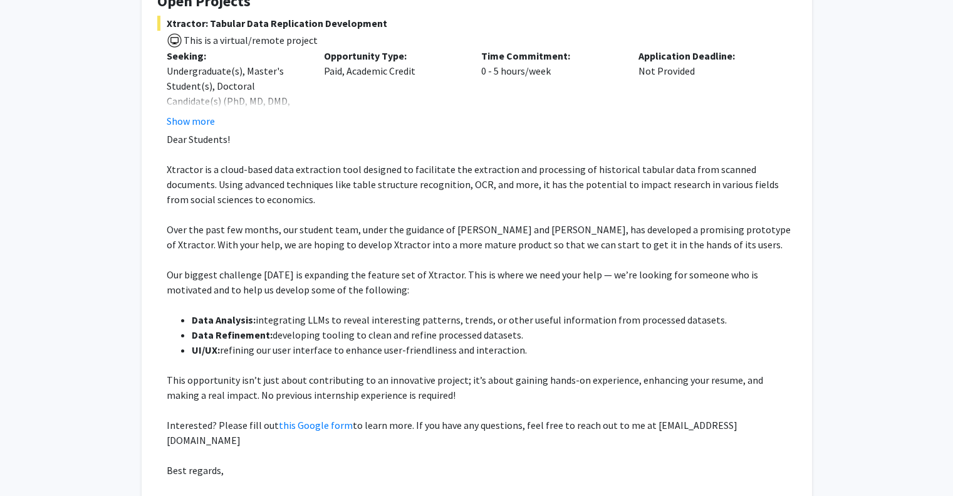
scroll to position [313, 0]
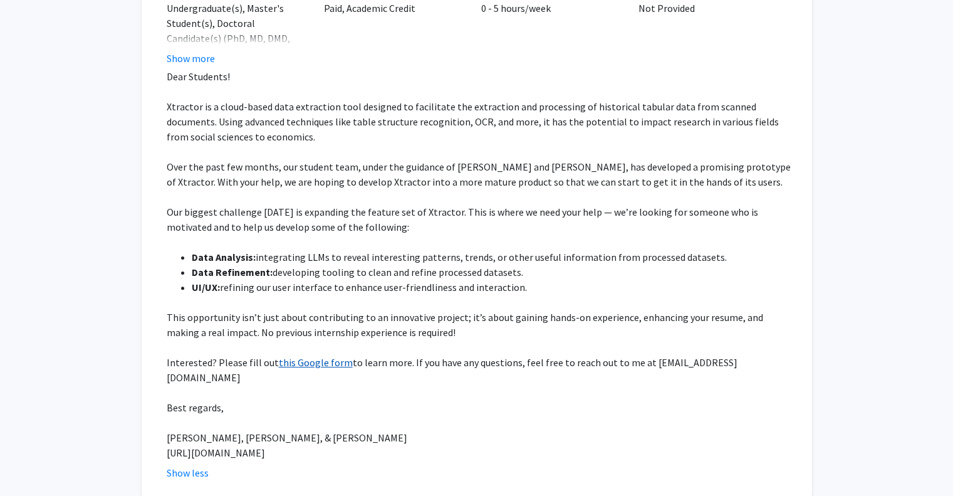
click at [322, 360] on link "this Google form" at bounding box center [316, 362] width 74 height 13
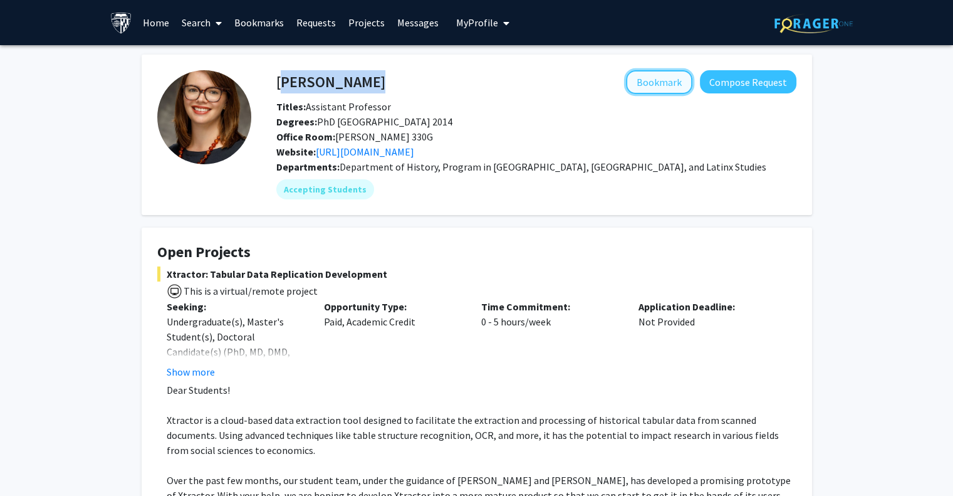
click at [671, 81] on button "Bookmark" at bounding box center [659, 82] width 66 height 24
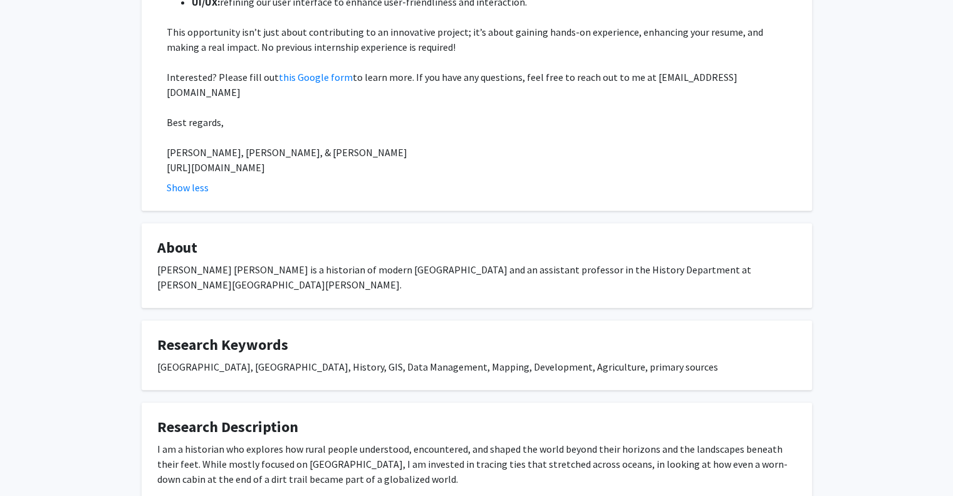
scroll to position [689, 0]
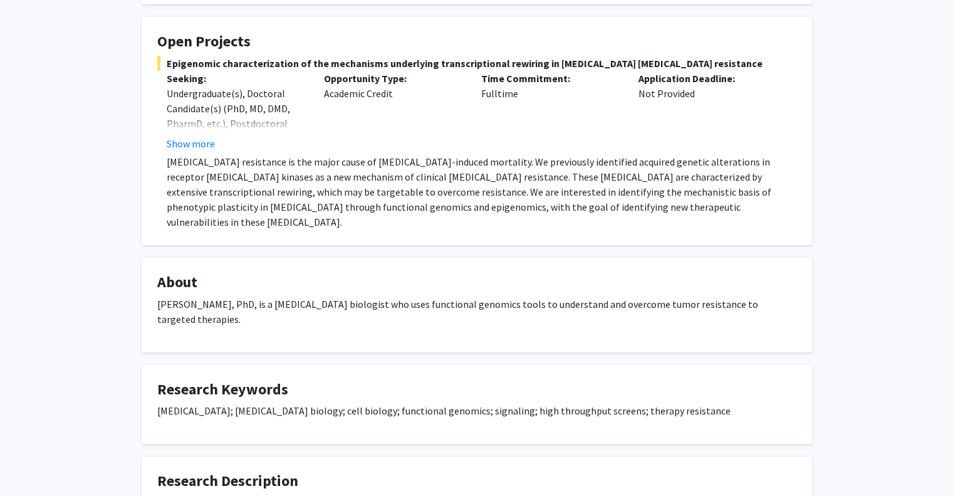
scroll to position [251, 0]
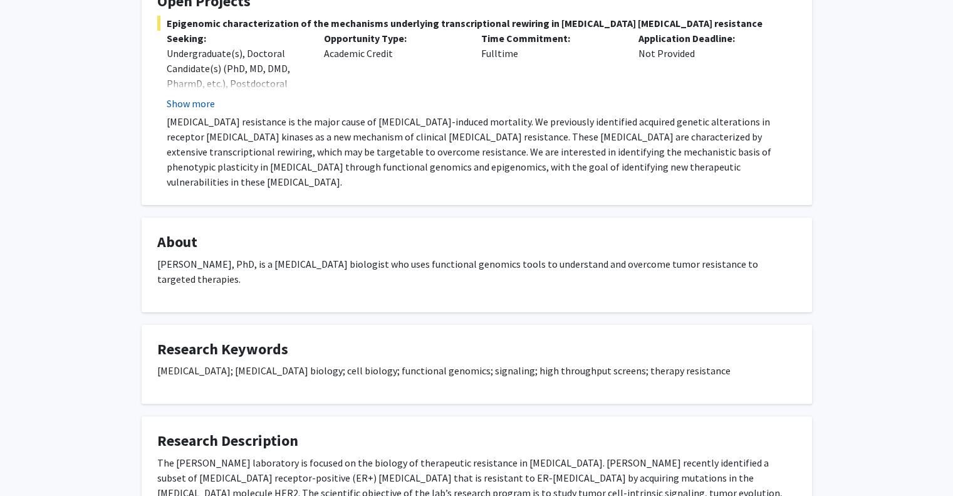
click at [187, 103] on button "Show more" at bounding box center [191, 103] width 48 height 15
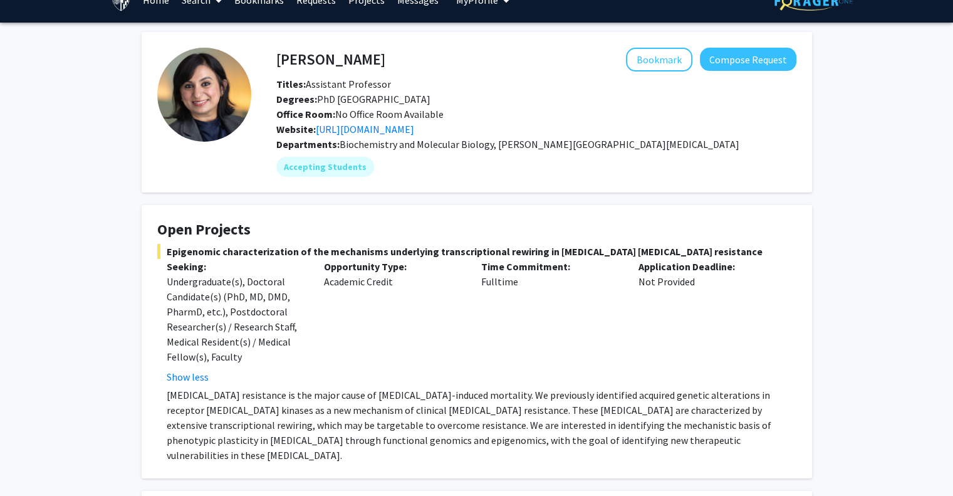
scroll to position [0, 0]
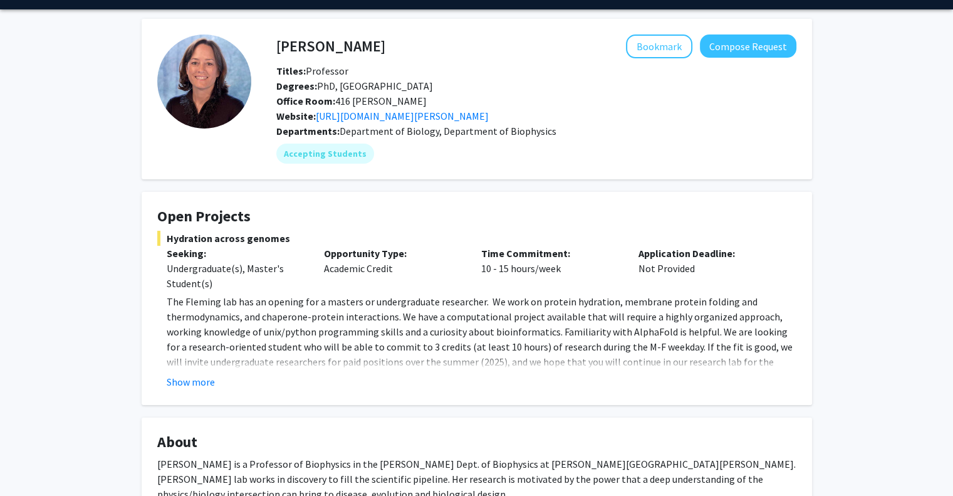
scroll to position [188, 0]
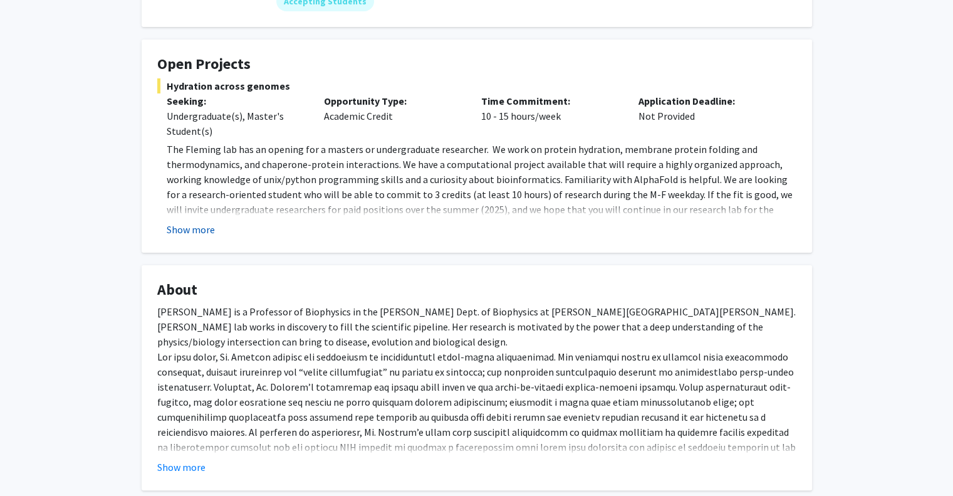
click at [202, 231] on button "Show more" at bounding box center [191, 229] width 48 height 15
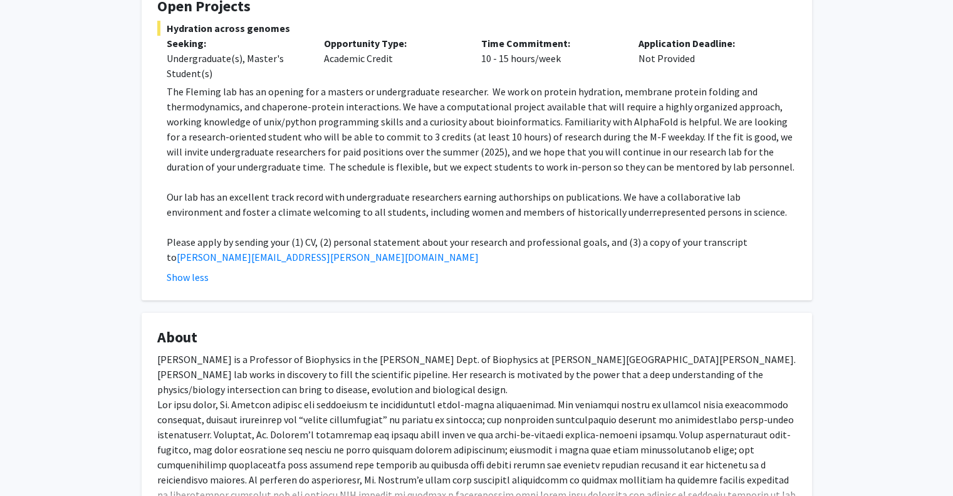
scroll to position [251, 0]
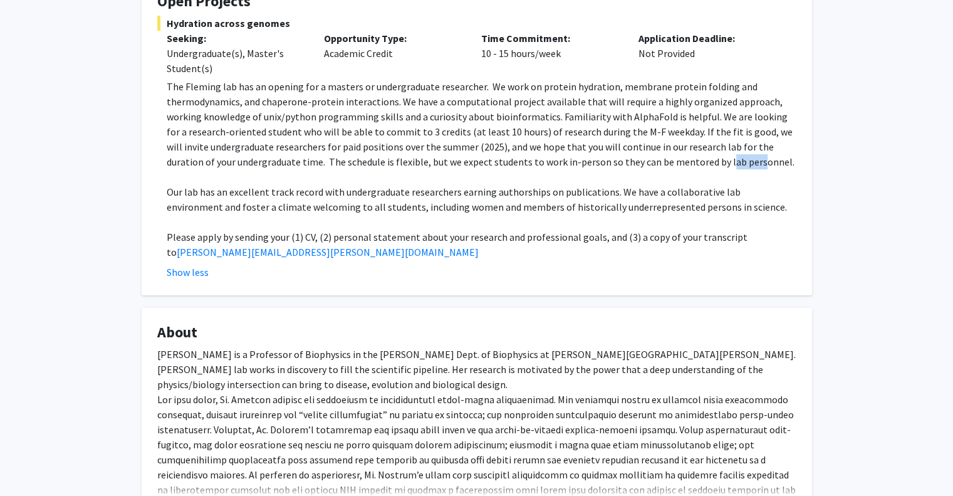
drag, startPoint x: 652, startPoint y: 156, endPoint x: 682, endPoint y: 156, distance: 30.7
click at [682, 156] on p "The Fleming lab has an opening for a masters or undergraduate researcher. We wo…" at bounding box center [482, 124] width 630 height 90
drag, startPoint x: 701, startPoint y: 166, endPoint x: 683, endPoint y: 169, distance: 17.7
click at [683, 169] on p "The Fleming lab has an opening for a masters or undergraduate researcher. We wo…" at bounding box center [482, 124] width 630 height 90
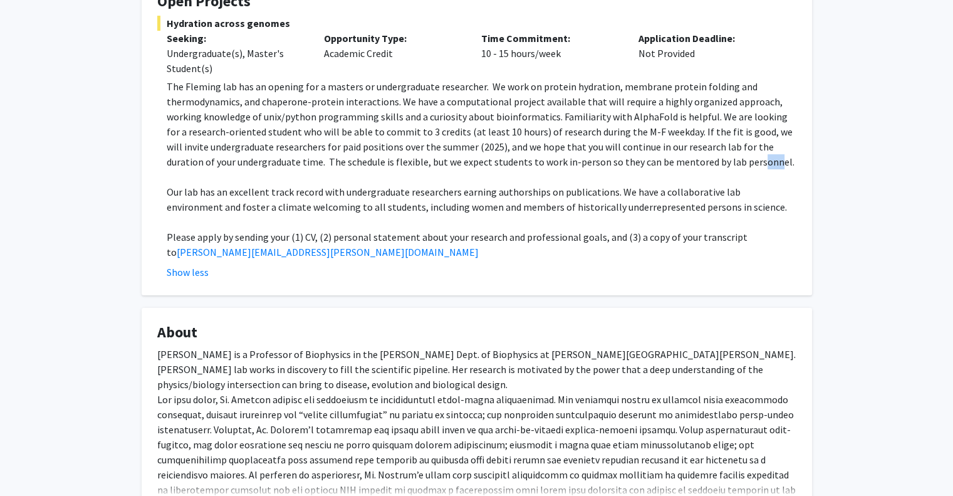
click at [683, 169] on p "The Fleming lab has an opening for a masters or undergraduate researcher. We wo…" at bounding box center [482, 124] width 630 height 90
drag, startPoint x: 736, startPoint y: 168, endPoint x: 691, endPoint y: 157, distance: 45.8
click at [691, 157] on p "The Fleming lab has an opening for a masters or undergraduate researcher. We wo…" at bounding box center [482, 124] width 630 height 90
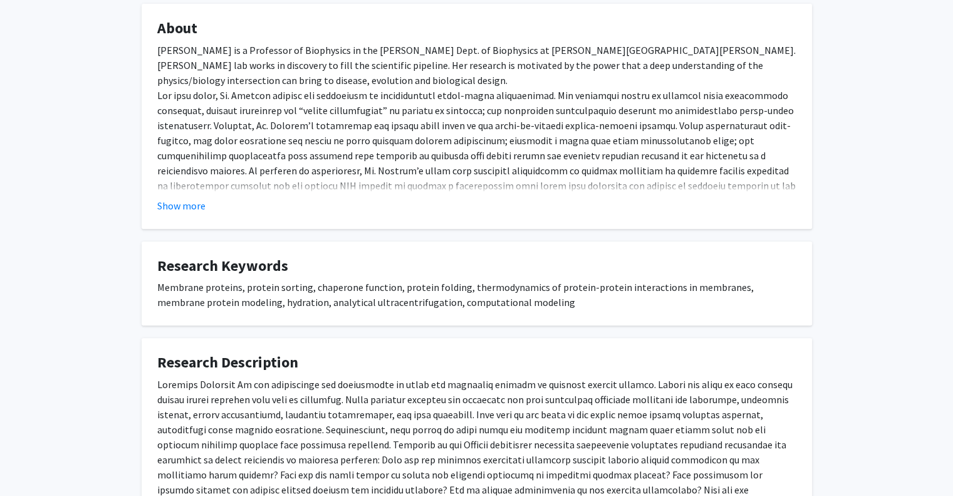
scroll to position [0, 0]
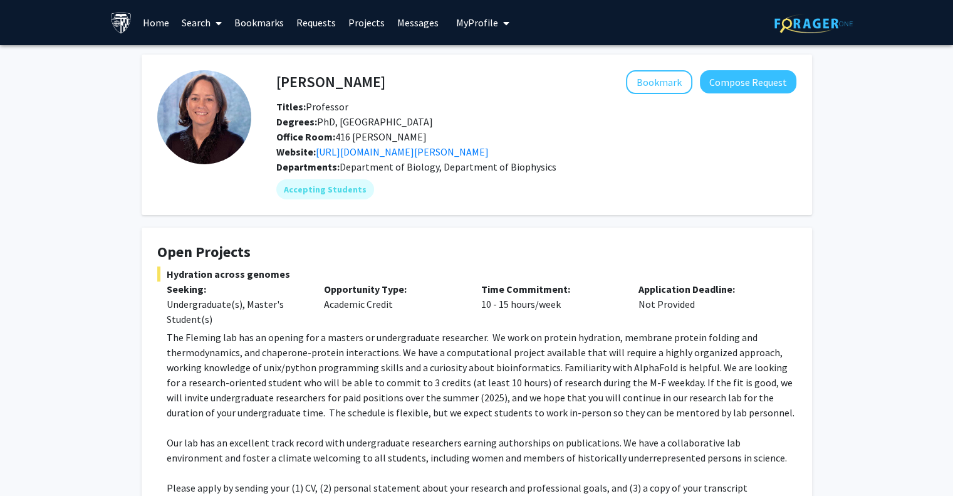
click at [673, 346] on p "The Fleming lab has an opening for a masters or undergraduate researcher. We wo…" at bounding box center [482, 375] width 630 height 90
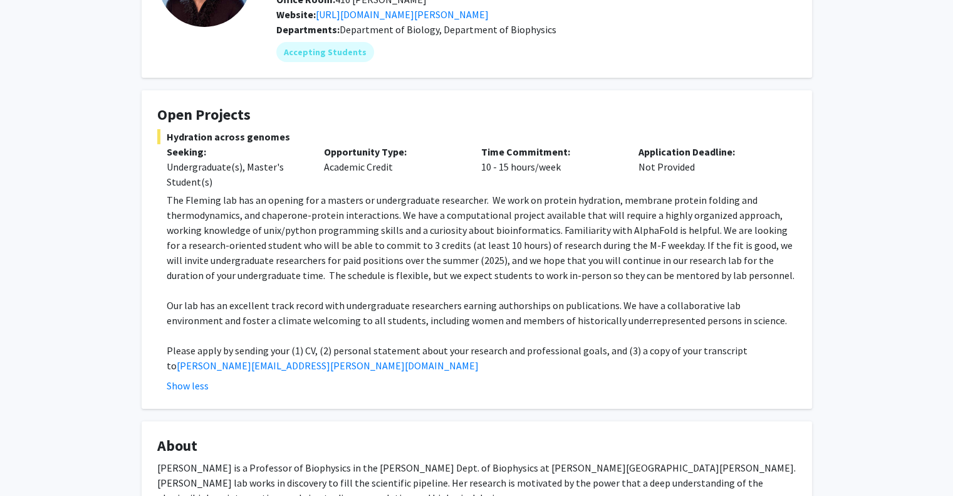
scroll to position [188, 0]
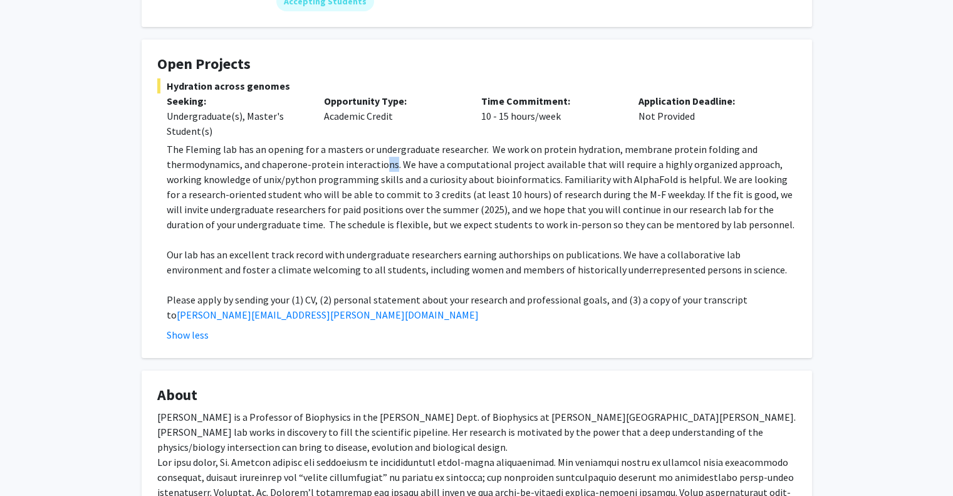
drag, startPoint x: 380, startPoint y: 165, endPoint x: 389, endPoint y: 164, distance: 8.9
click at [389, 164] on p "The Fleming lab has an opening for a masters or undergraduate researcher. We wo…" at bounding box center [482, 187] width 630 height 90
drag, startPoint x: 327, startPoint y: 182, endPoint x: 397, endPoint y: 174, distance: 70.7
click at [397, 174] on p "The Fleming lab has an opening for a masters or undergraduate researcher. We wo…" at bounding box center [482, 187] width 630 height 90
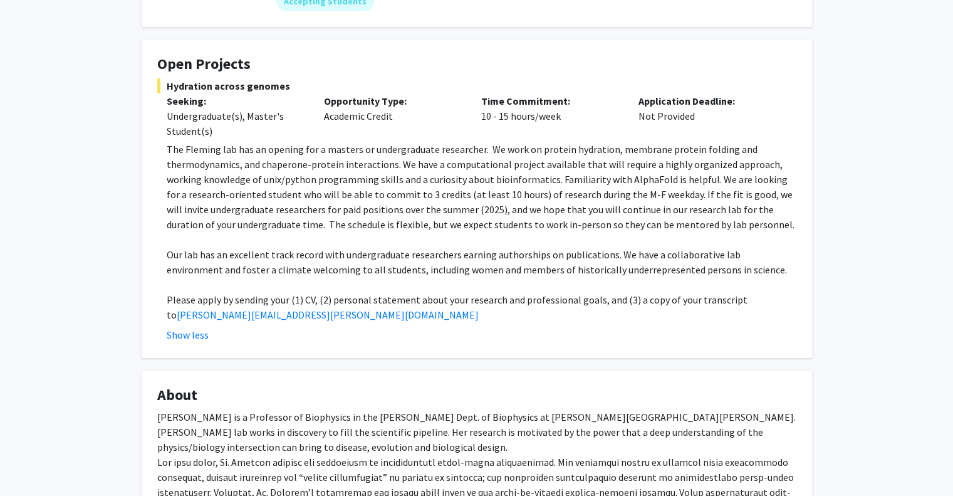
click at [459, 170] on p "The Fleming lab has an opening for a masters or undergraduate researcher. We wo…" at bounding box center [482, 187] width 630 height 90
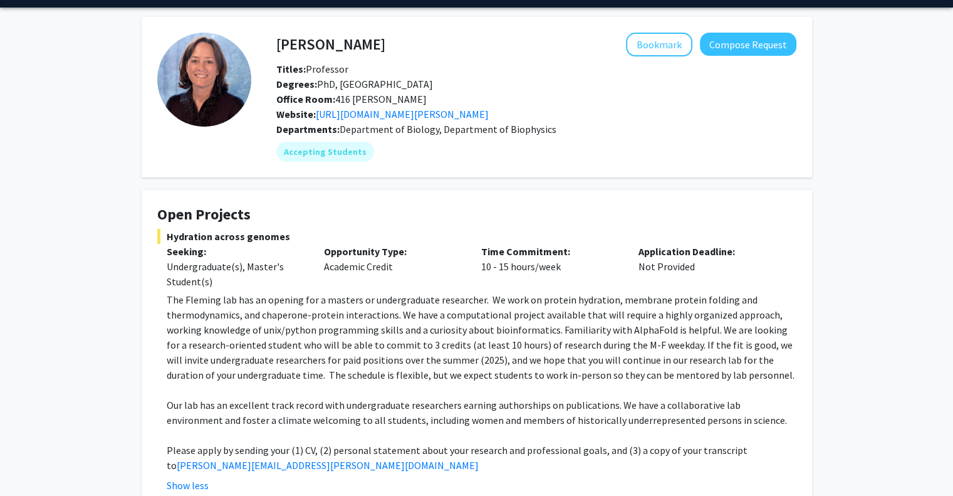
scroll to position [0, 0]
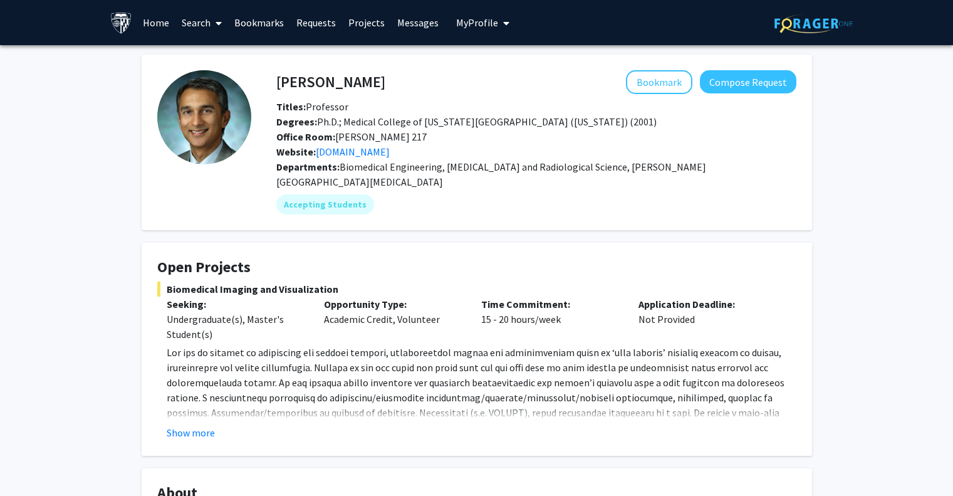
scroll to position [63, 0]
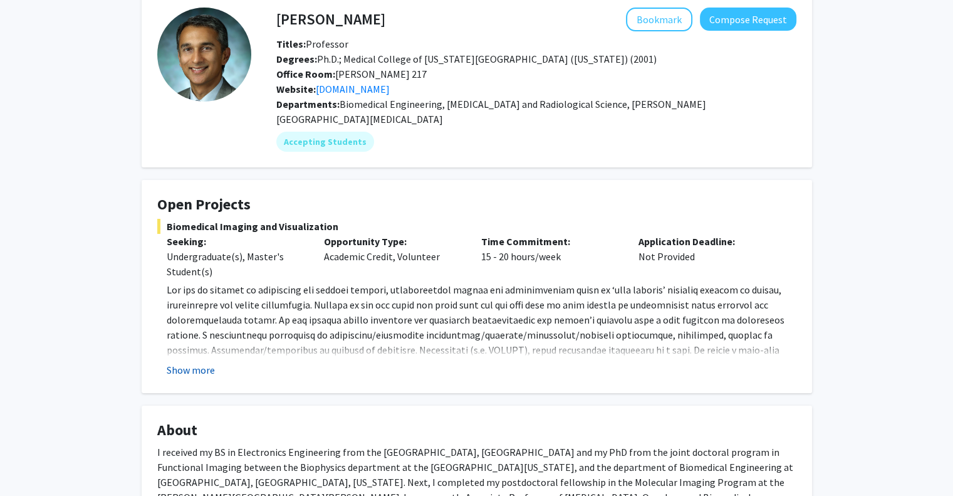
click at [179, 362] on button "Show more" at bounding box center [191, 369] width 48 height 15
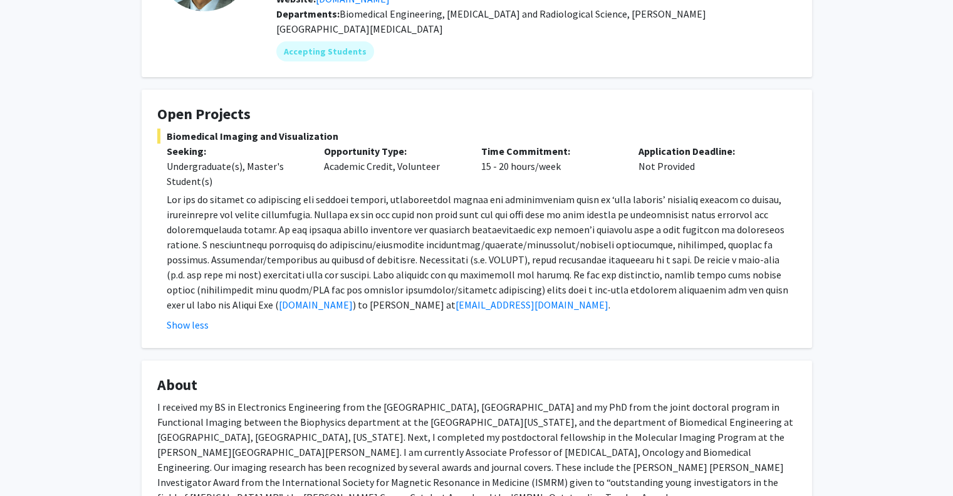
scroll to position [0, 0]
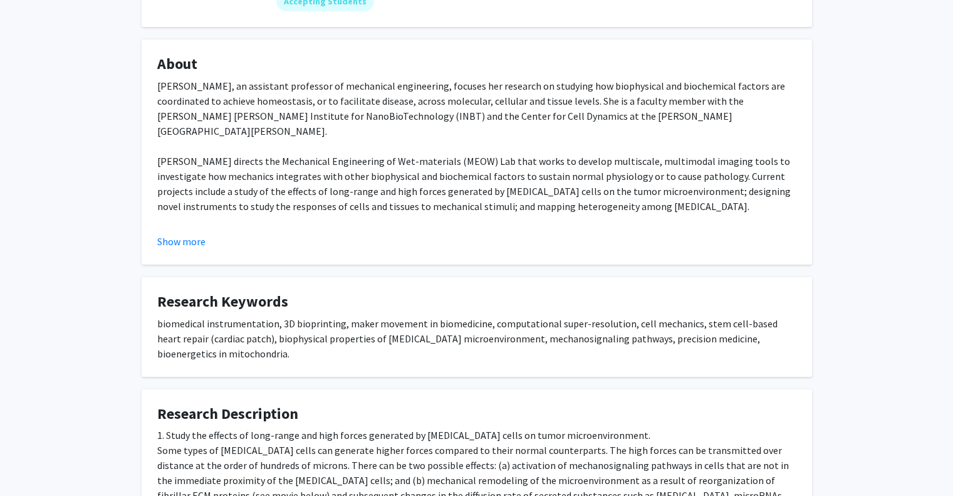
scroll to position [384, 0]
